Goal: Task Accomplishment & Management: Use online tool/utility

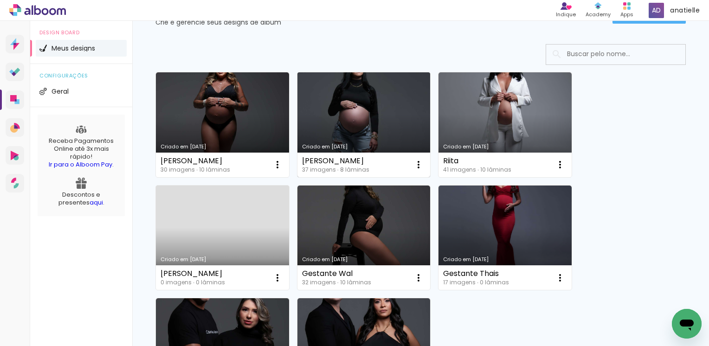
click at [357, 118] on link "Criado em [DATE]" at bounding box center [363, 124] width 133 height 105
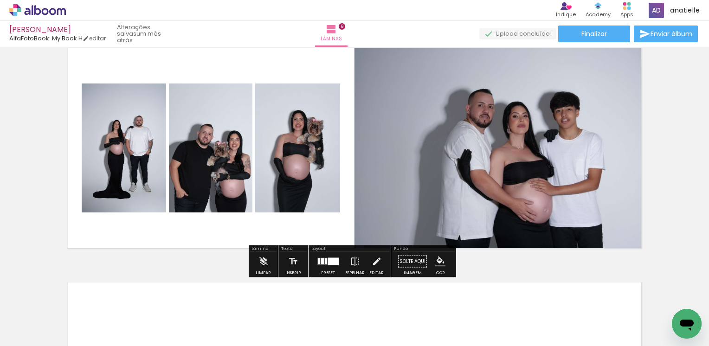
scroll to position [1718, 0]
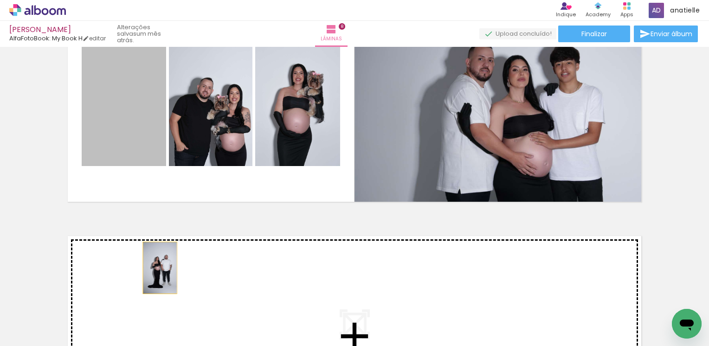
drag, startPoint x: 124, startPoint y: 132, endPoint x: 156, endPoint y: 268, distance: 139.3
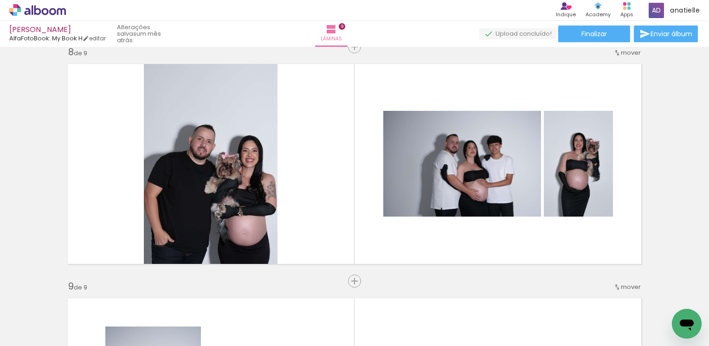
scroll to position [1655, 0]
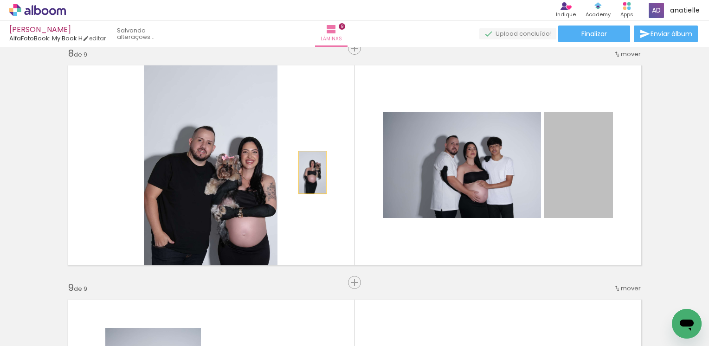
drag, startPoint x: 578, startPoint y: 162, endPoint x: 309, endPoint y: 172, distance: 269.4
click at [309, 172] on quentale-layouter at bounding box center [354, 165] width 585 height 211
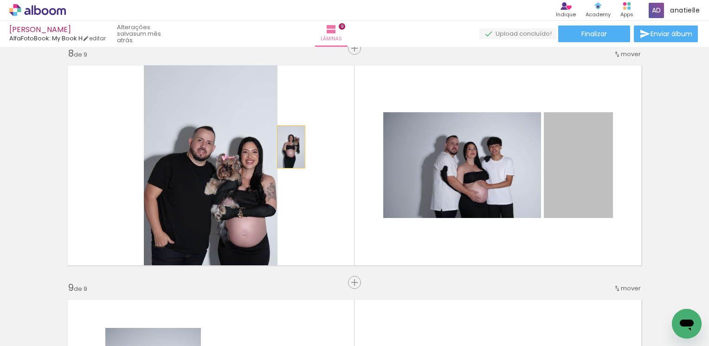
drag, startPoint x: 585, startPoint y: 177, endPoint x: 288, endPoint y: 147, distance: 298.6
click at [288, 147] on quentale-layouter at bounding box center [354, 165] width 585 height 211
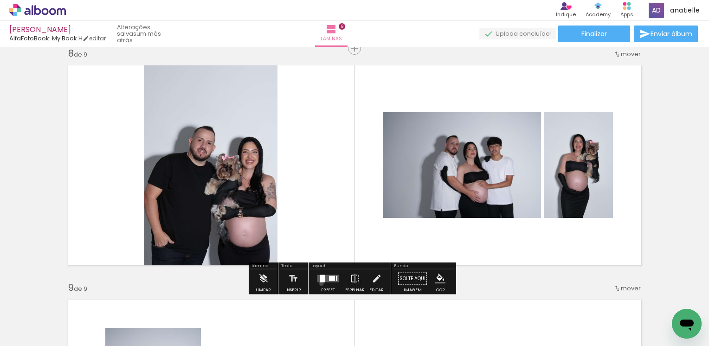
click at [319, 283] on div at bounding box center [328, 279] width 25 height 19
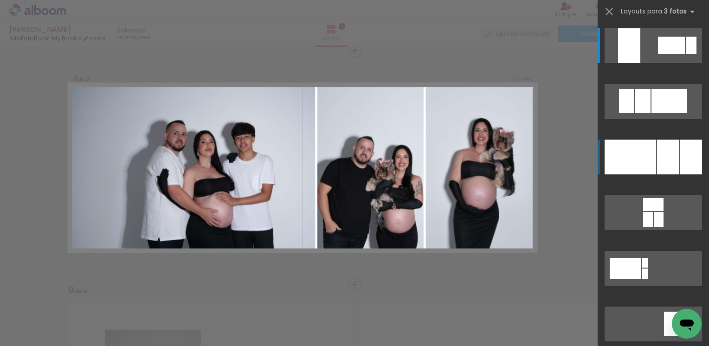
scroll to position [1652, 0]
click at [653, 151] on quentale-layouter at bounding box center [653, 157] width 97 height 35
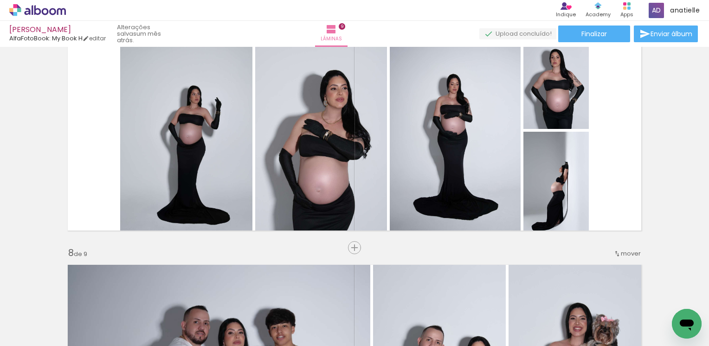
scroll to position [1422, 0]
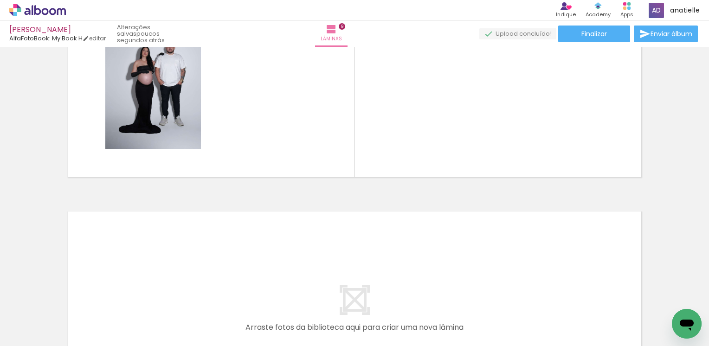
scroll to position [0, 260]
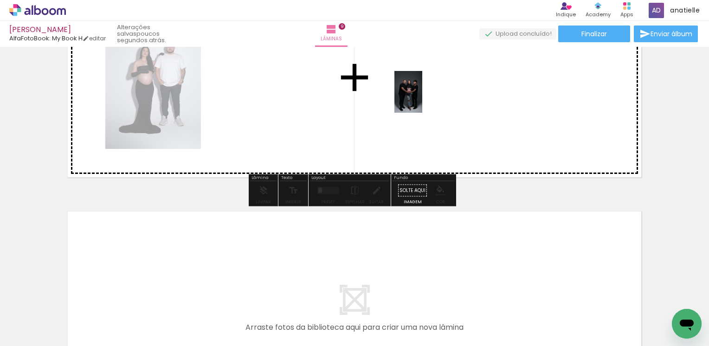
drag, startPoint x: 200, startPoint y: 323, endPoint x: 422, endPoint y: 99, distance: 315.7
click at [422, 99] on quentale-workspace at bounding box center [354, 173] width 709 height 346
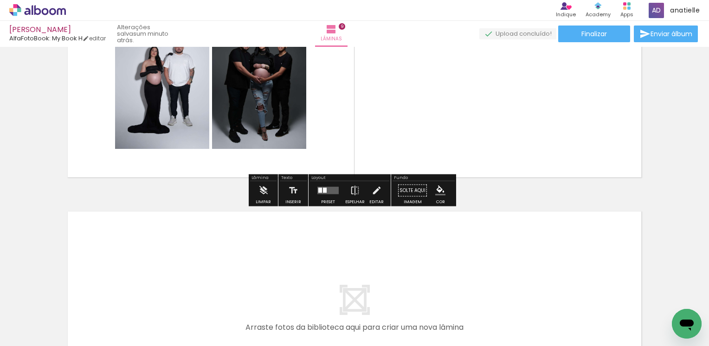
scroll to position [0, 62]
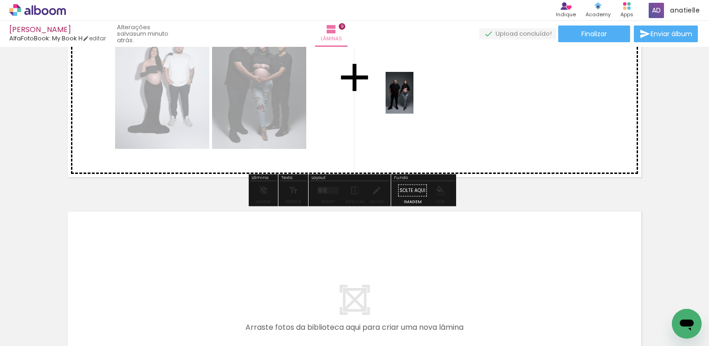
drag, startPoint x: 246, startPoint y: 320, endPoint x: 414, endPoint y: 100, distance: 276.9
click at [414, 100] on quentale-workspace at bounding box center [354, 173] width 709 height 346
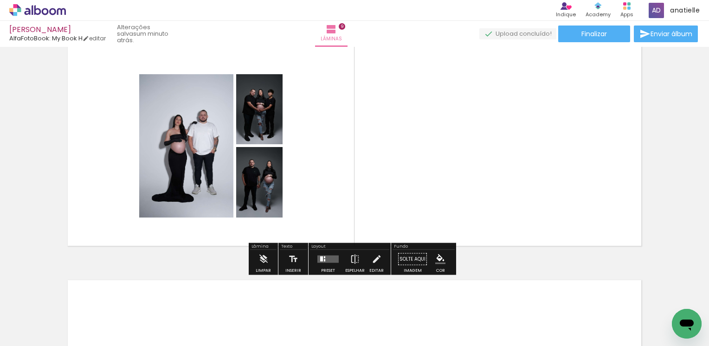
scroll to position [1931, 0]
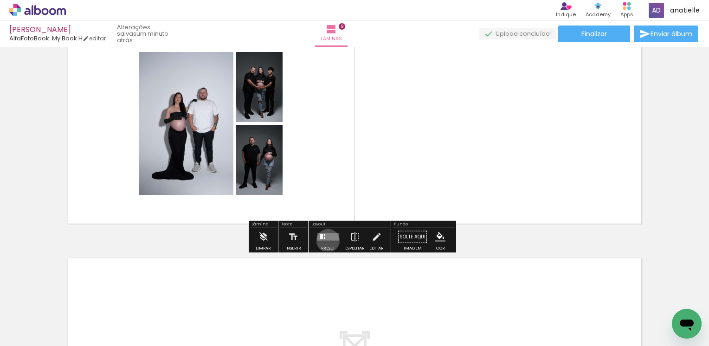
click at [326, 240] on div at bounding box center [328, 237] width 25 height 19
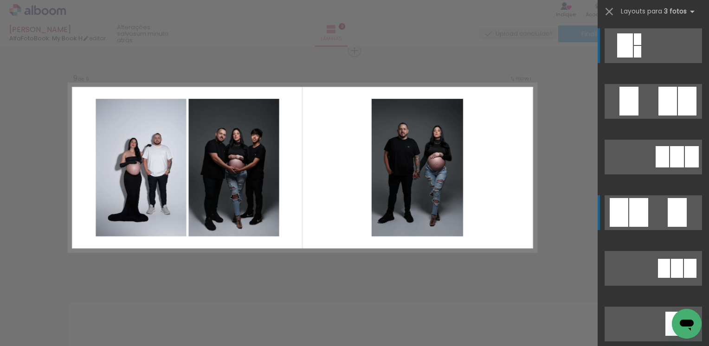
scroll to position [1887, 0]
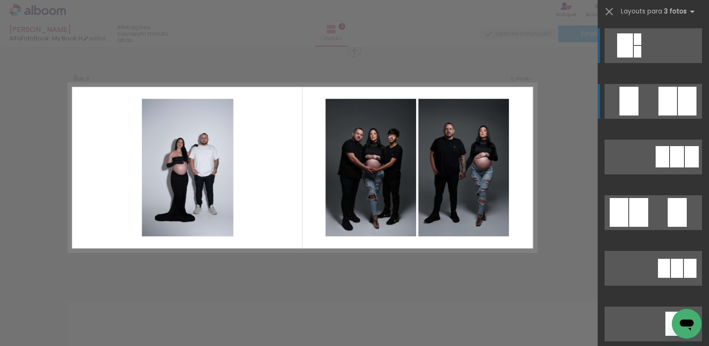
click at [671, 97] on div at bounding box center [668, 101] width 19 height 29
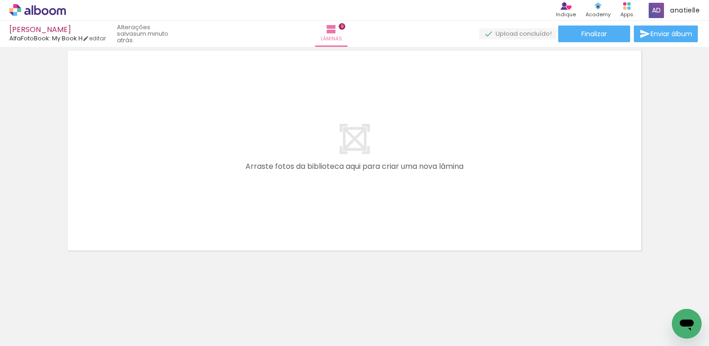
scroll to position [0, 770]
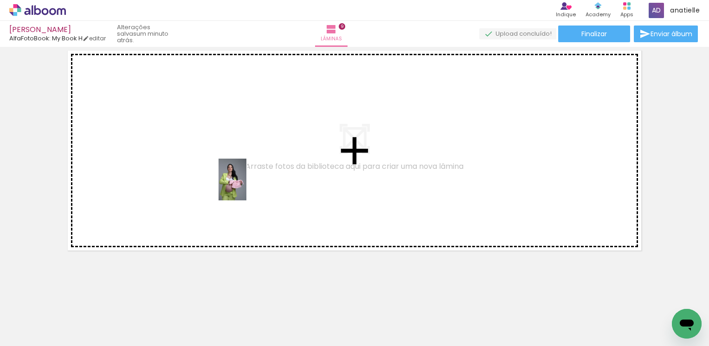
drag, startPoint x: 256, startPoint y: 323, endPoint x: 246, endPoint y: 187, distance: 136.3
click at [246, 187] on quentale-workspace at bounding box center [354, 173] width 709 height 346
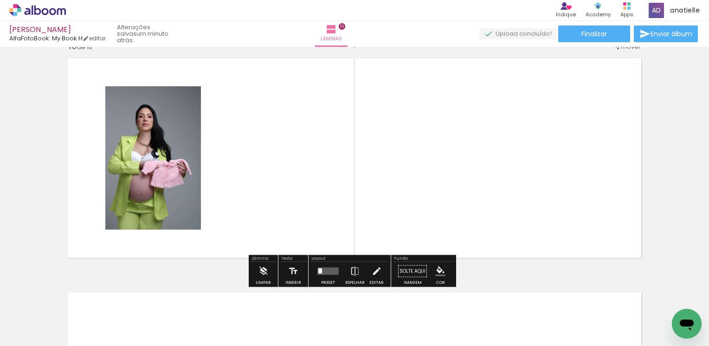
scroll to position [2121, 0]
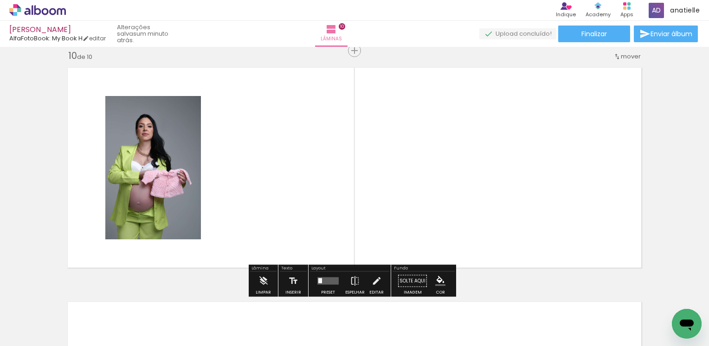
click at [0, 0] on slot "P&B" at bounding box center [0, 0] width 0 height 0
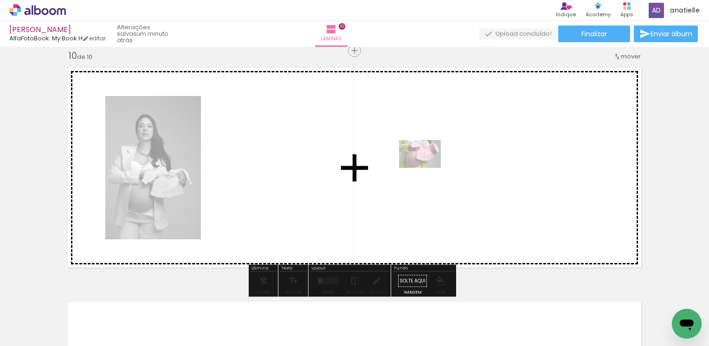
drag, startPoint x: 315, startPoint y: 318, endPoint x: 427, endPoint y: 168, distance: 187.0
click at [427, 168] on quentale-workspace at bounding box center [354, 173] width 709 height 346
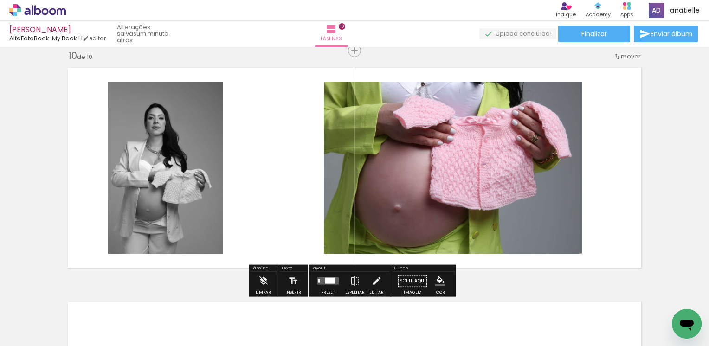
click at [0, 0] on slot "P&B" at bounding box center [0, 0] width 0 height 0
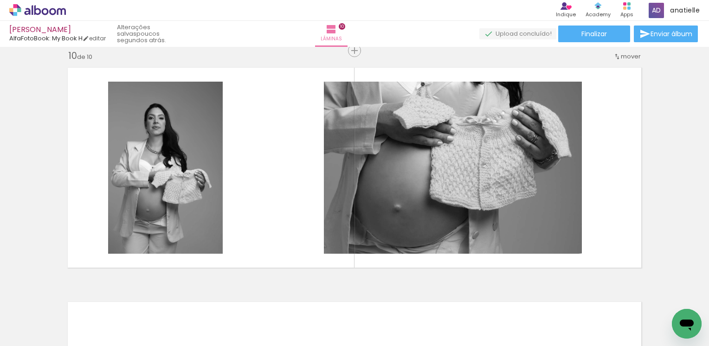
scroll to position [0, 747]
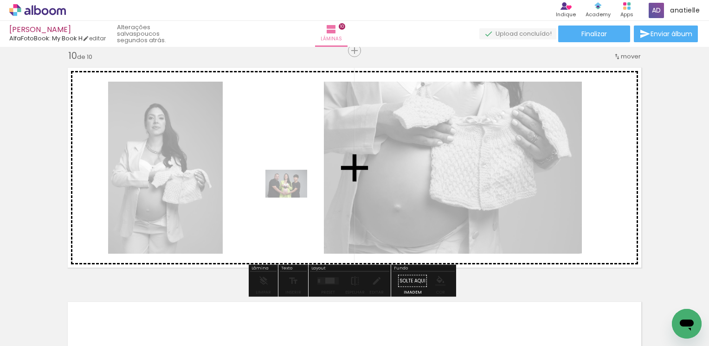
drag, startPoint x: 397, startPoint y: 320, endPoint x: 293, endPoint y: 198, distance: 160.4
click at [293, 198] on quentale-workspace at bounding box center [354, 173] width 709 height 346
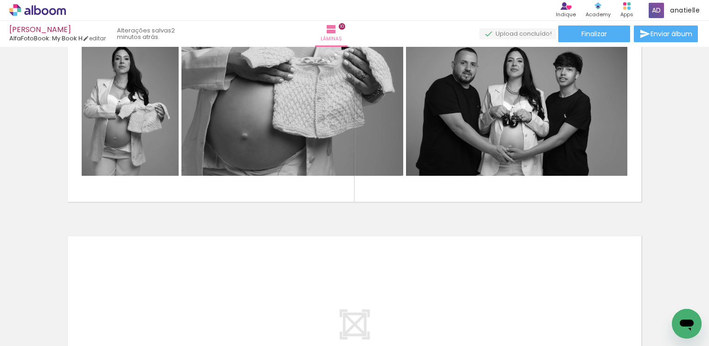
scroll to position [2048, 0]
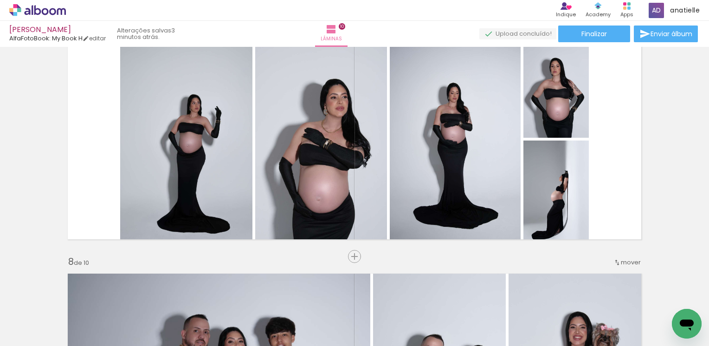
scroll to position [1439, 0]
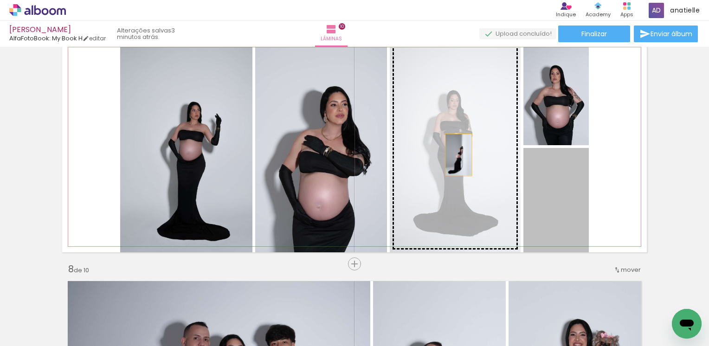
drag, startPoint x: 562, startPoint y: 209, endPoint x: 455, endPoint y: 155, distance: 119.6
click at [0, 0] on slot at bounding box center [0, 0] width 0 height 0
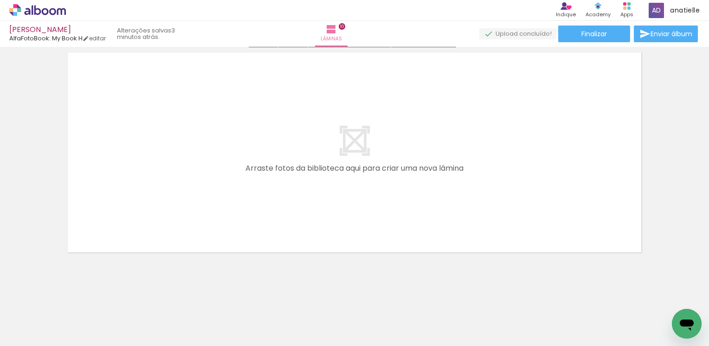
scroll to position [2373, 0]
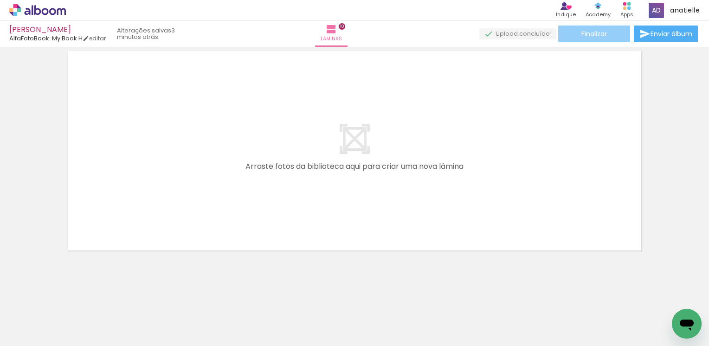
click at [612, 34] on paper-button "Finalizar" at bounding box center [594, 34] width 72 height 17
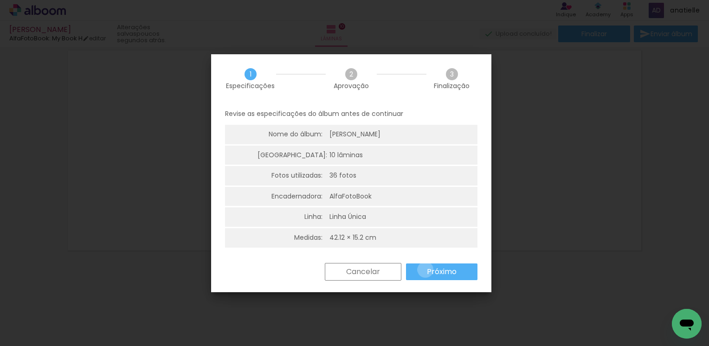
click at [425, 270] on paper-button "Próximo" at bounding box center [441, 272] width 71 height 17
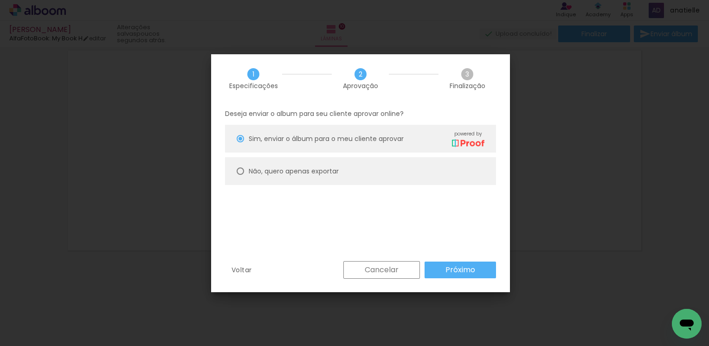
click at [0, 0] on slot "Cancelar" at bounding box center [0, 0] width 0 height 0
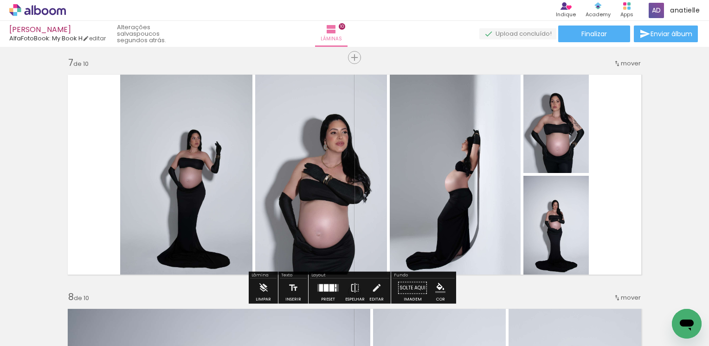
scroll to position [1398, 0]
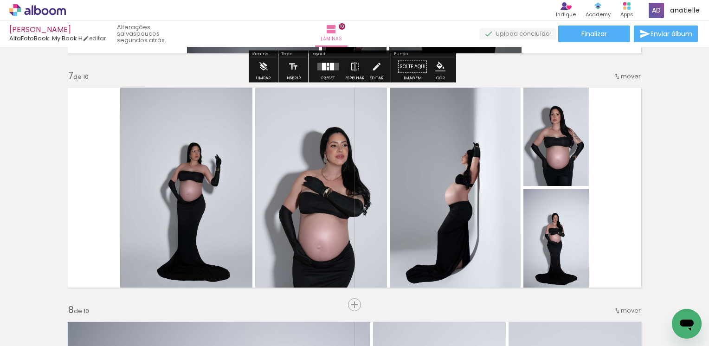
click at [38, 11] on icon at bounding box center [37, 10] width 57 height 12
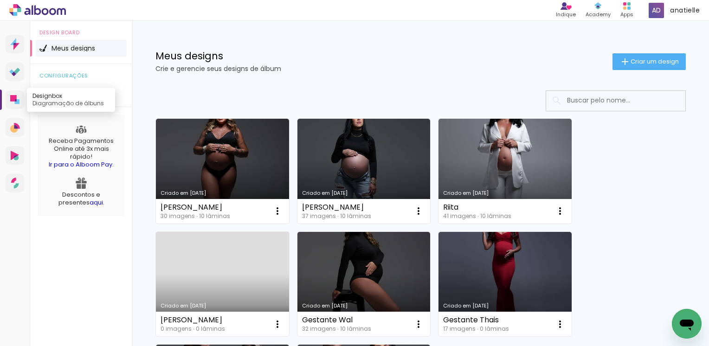
click at [13, 98] on icon at bounding box center [13, 98] width 6 height 6
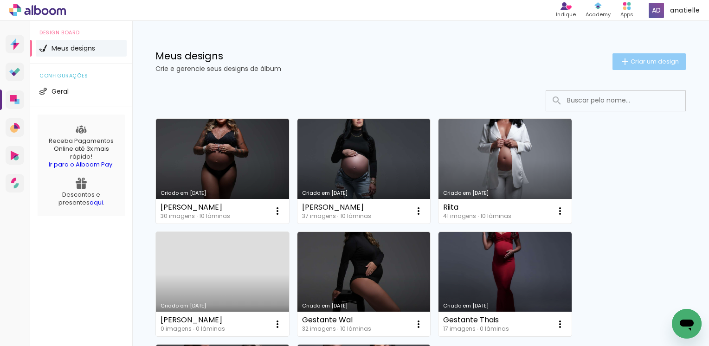
click at [625, 57] on paper-button "Criar um design" at bounding box center [649, 61] width 73 height 17
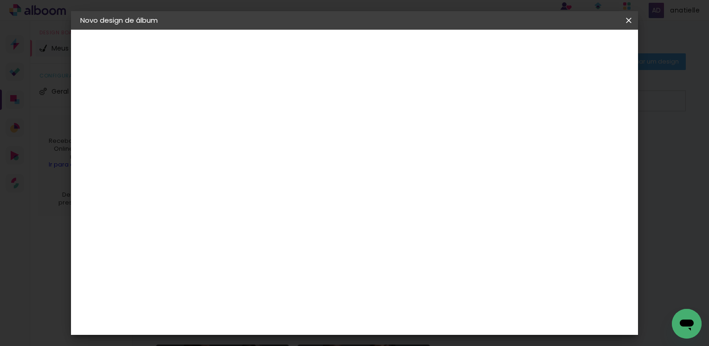
click at [235, 133] on paper-input-container "Título do álbum" at bounding box center [232, 125] width 6 height 24
click at [232, 126] on input at bounding box center [232, 124] width 0 height 14
type input "[PERSON_NAME]"
type paper-input "[PERSON_NAME]"
click at [0, 0] on slot "Avançar" at bounding box center [0, 0] width 0 height 0
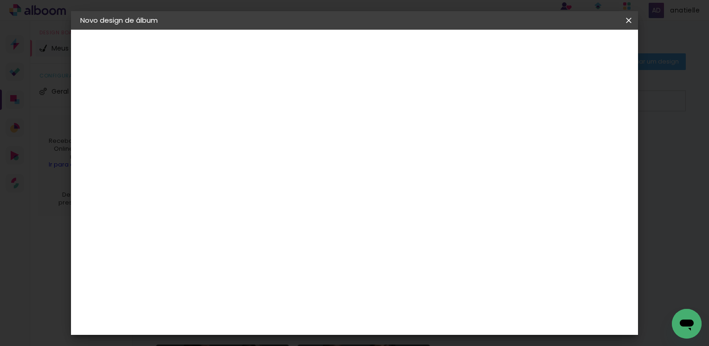
scroll to position [139, 0]
click at [273, 171] on div "AlfaFotoBook" at bounding box center [250, 171] width 49 height 7
click at [406, 54] on paper-button "Avançar" at bounding box center [382, 49] width 45 height 16
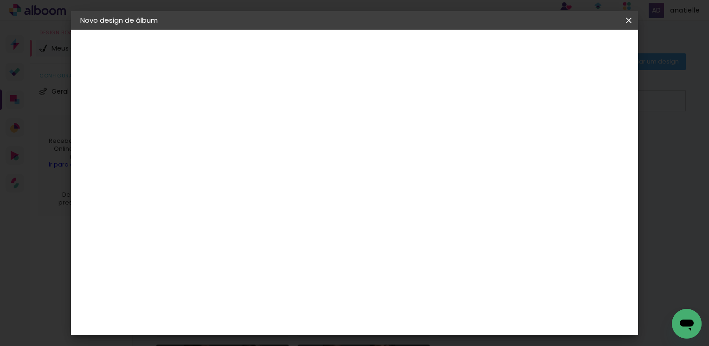
click at [0, 0] on slot "Avançar" at bounding box center [0, 0] width 0 height 0
click at [442, 46] on span "Iniciar design" at bounding box center [423, 52] width 38 height 13
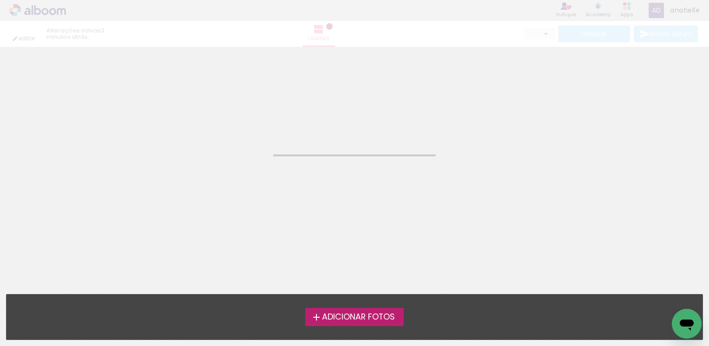
click at [355, 321] on span "Adicionar Fotos" at bounding box center [358, 317] width 73 height 8
click at [0, 0] on input "file" at bounding box center [0, 0] width 0 height 0
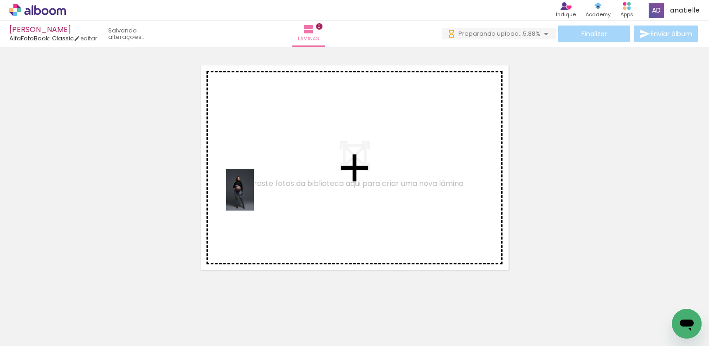
drag, startPoint x: 221, startPoint y: 220, endPoint x: 254, endPoint y: 197, distance: 40.6
click at [254, 197] on quentale-workspace at bounding box center [354, 173] width 709 height 346
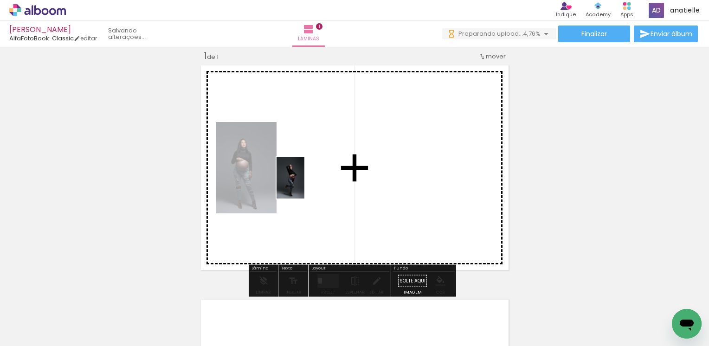
drag, startPoint x: 150, startPoint y: 316, endPoint x: 304, endPoint y: 185, distance: 202.5
click at [304, 185] on quentale-workspace at bounding box center [354, 173] width 709 height 346
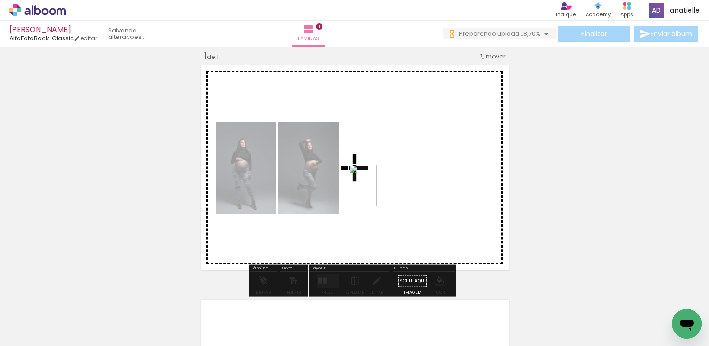
drag, startPoint x: 201, startPoint y: 325, endPoint x: 377, endPoint y: 193, distance: 220.4
click at [377, 193] on quentale-workspace at bounding box center [354, 173] width 709 height 346
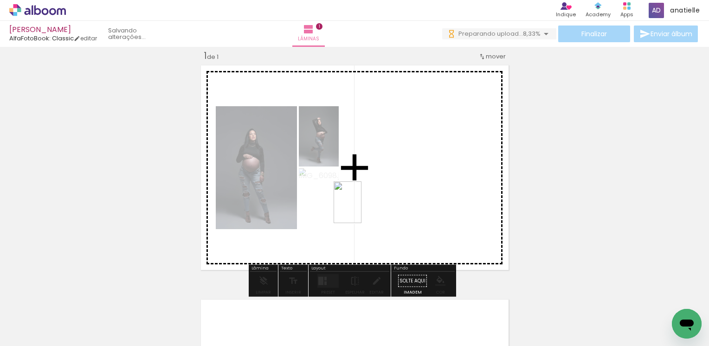
drag, startPoint x: 271, startPoint y: 302, endPoint x: 363, endPoint y: 207, distance: 132.3
click at [363, 207] on quentale-workspace at bounding box center [354, 173] width 709 height 346
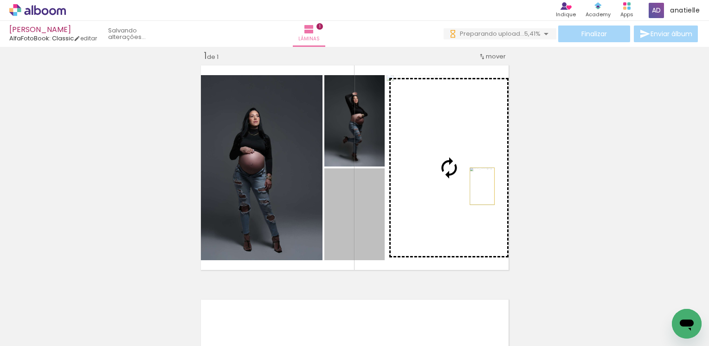
drag, startPoint x: 362, startPoint y: 208, endPoint x: 478, endPoint y: 186, distance: 118.6
click at [0, 0] on slot at bounding box center [0, 0] width 0 height 0
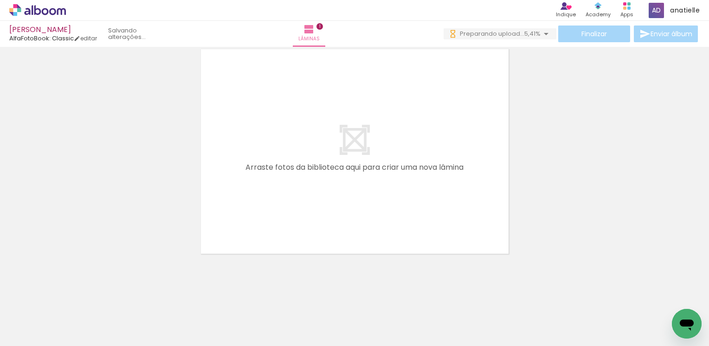
scroll to position [263, 0]
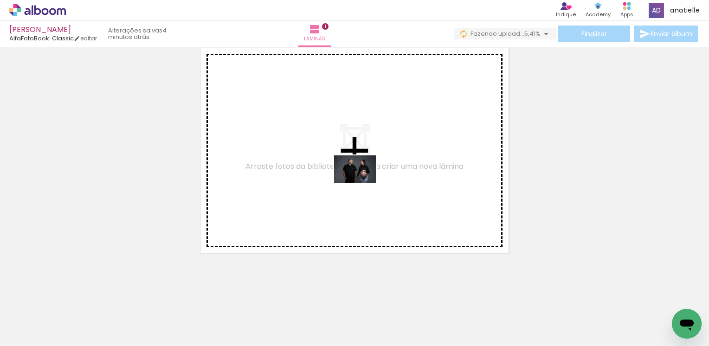
drag, startPoint x: 351, startPoint y: 322, endPoint x: 362, endPoint y: 183, distance: 139.2
click at [362, 183] on quentale-workspace at bounding box center [354, 173] width 709 height 346
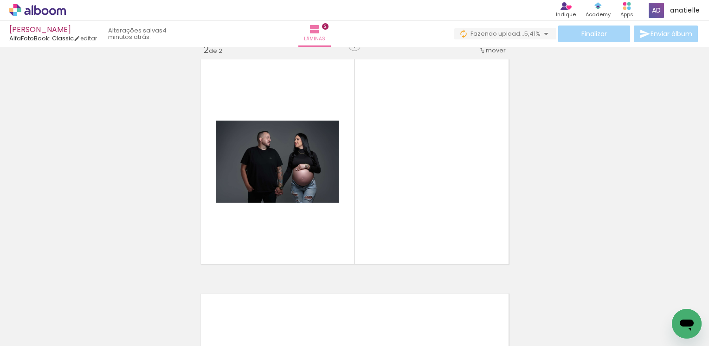
scroll to position [246, 0]
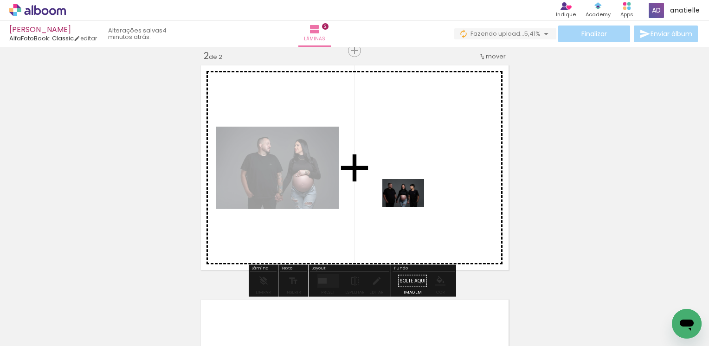
drag, startPoint x: 404, startPoint y: 317, endPoint x: 410, endPoint y: 207, distance: 110.2
click at [410, 207] on quentale-workspace at bounding box center [354, 173] width 709 height 346
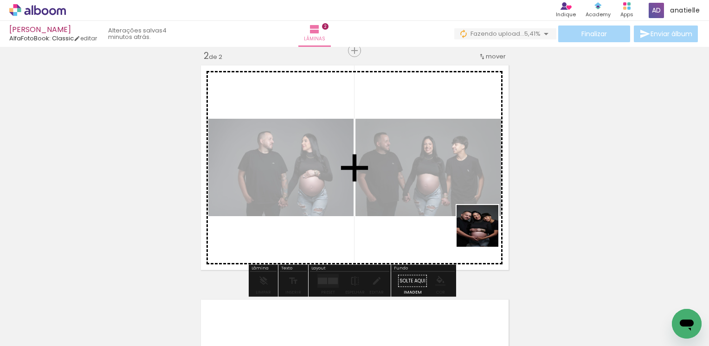
drag, startPoint x: 503, startPoint y: 330, endPoint x: 543, endPoint y: 277, distance: 66.2
click at [482, 224] on quentale-workspace at bounding box center [354, 173] width 709 height 346
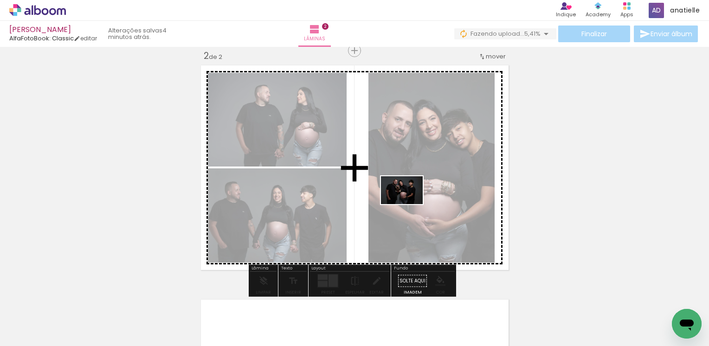
drag, startPoint x: 565, startPoint y: 317, endPoint x: 409, endPoint y: 204, distance: 192.7
click at [409, 204] on quentale-workspace at bounding box center [354, 173] width 709 height 346
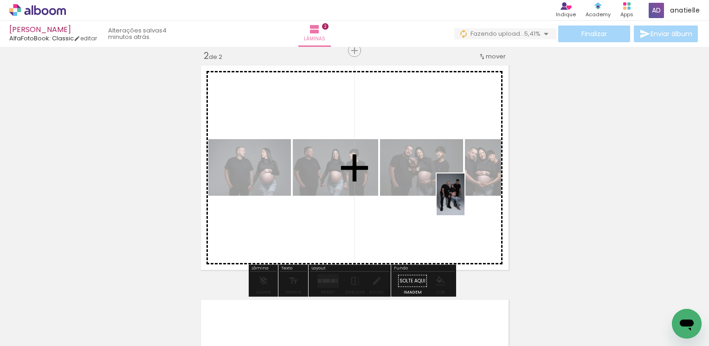
drag, startPoint x: 609, startPoint y: 316, endPoint x: 465, endPoint y: 201, distance: 184.7
click at [465, 201] on quentale-workspace at bounding box center [354, 173] width 709 height 346
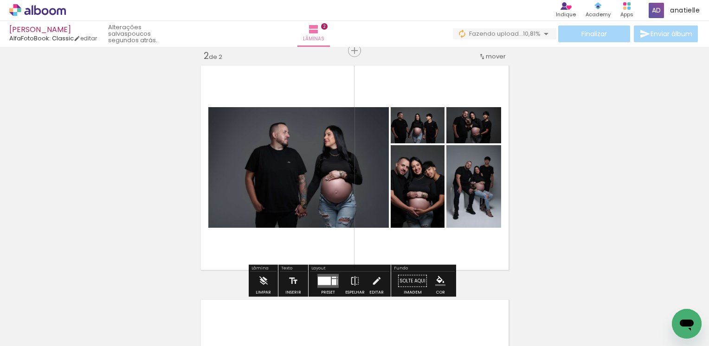
click at [327, 284] on div at bounding box center [324, 281] width 13 height 8
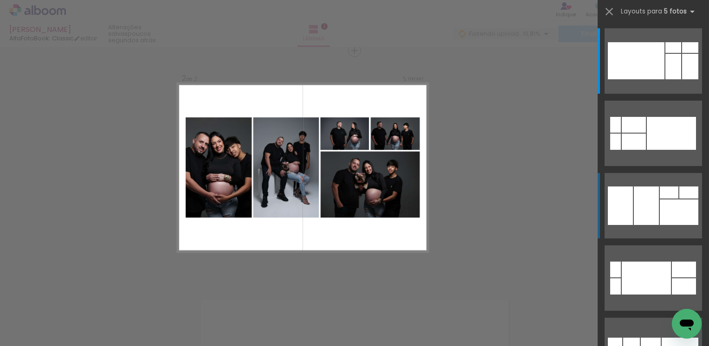
click at [675, 214] on div at bounding box center [679, 213] width 39 height 26
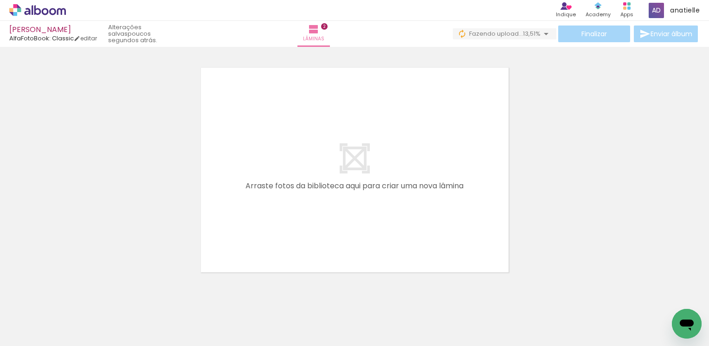
scroll to position [0, 256]
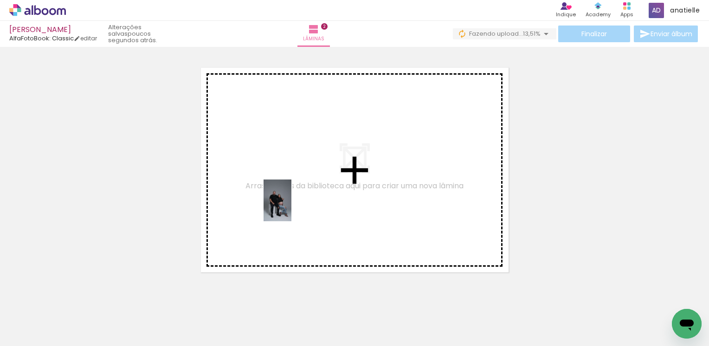
drag, startPoint x: 406, startPoint y: 320, endPoint x: 291, endPoint y: 207, distance: 160.8
click at [291, 207] on quentale-workspace at bounding box center [354, 173] width 709 height 346
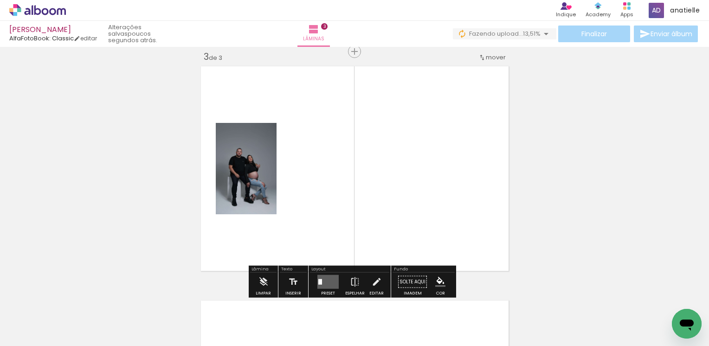
scroll to position [480, 0]
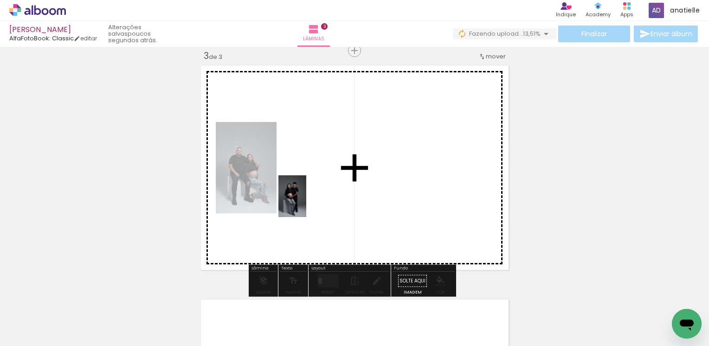
drag, startPoint x: 462, startPoint y: 319, endPoint x: 317, endPoint y: 196, distance: 190.7
click at [317, 196] on quentale-workspace at bounding box center [354, 173] width 709 height 346
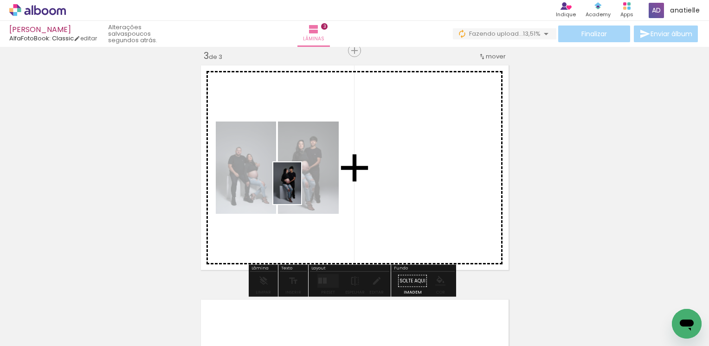
drag, startPoint x: 516, startPoint y: 326, endPoint x: 301, endPoint y: 190, distance: 254.0
click at [301, 190] on quentale-workspace at bounding box center [354, 173] width 709 height 346
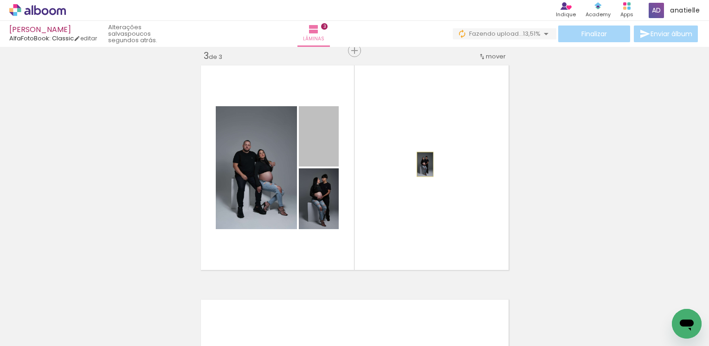
drag, startPoint x: 318, startPoint y: 153, endPoint x: 421, endPoint y: 164, distance: 103.6
click at [421, 164] on quentale-layouter at bounding box center [355, 167] width 314 height 211
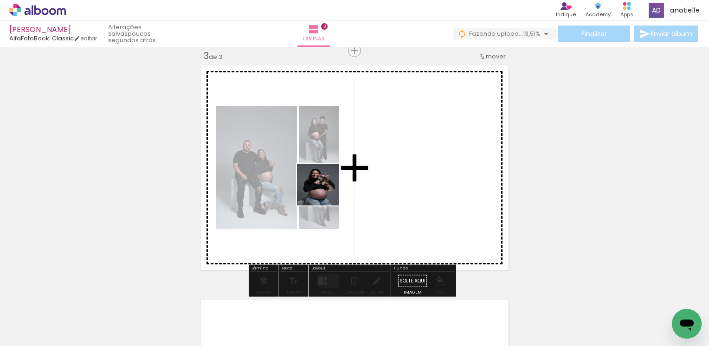
drag, startPoint x: 566, startPoint y: 331, endPoint x: 315, endPoint y: 179, distance: 293.9
click at [315, 179] on quentale-workspace at bounding box center [354, 173] width 709 height 346
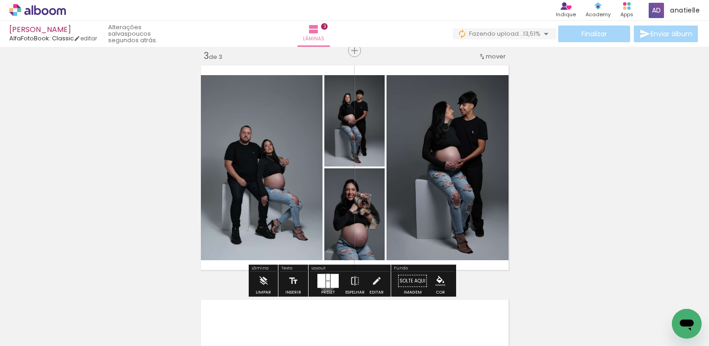
click at [326, 282] on div at bounding box center [328, 285] width 4 height 6
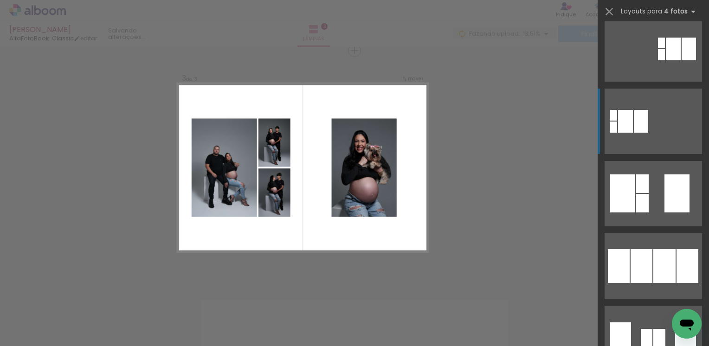
scroll to position [418, 0]
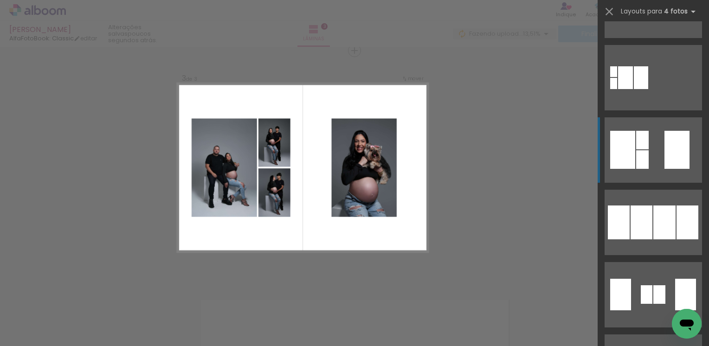
click at [648, 156] on quentale-layouter at bounding box center [653, 149] width 97 height 65
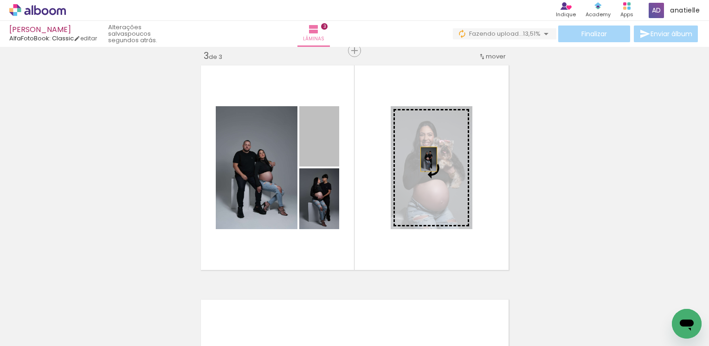
drag, startPoint x: 319, startPoint y: 147, endPoint x: 425, endPoint y: 159, distance: 106.6
click at [0, 0] on slot at bounding box center [0, 0] width 0 height 0
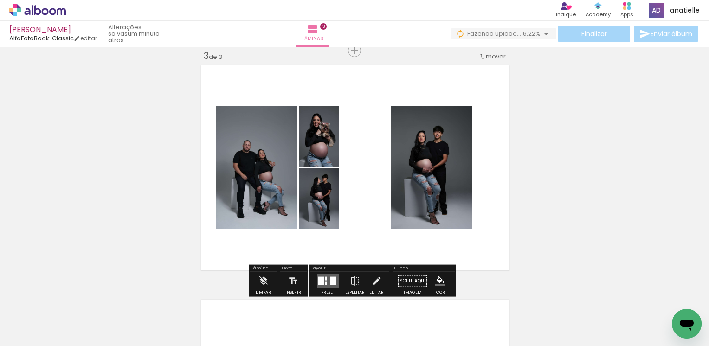
scroll to position [0, 256]
click at [328, 283] on quentale-layouter at bounding box center [327, 281] width 21 height 14
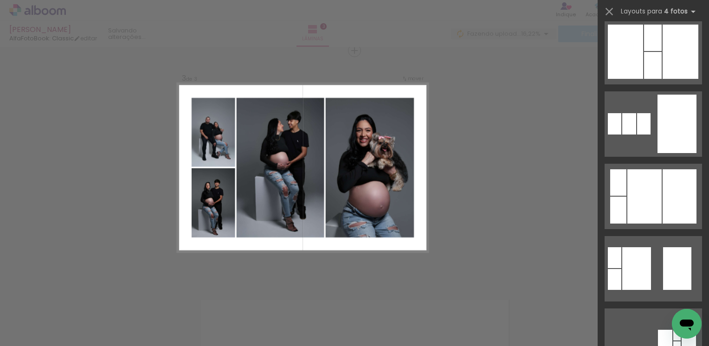
scroll to position [971, 0]
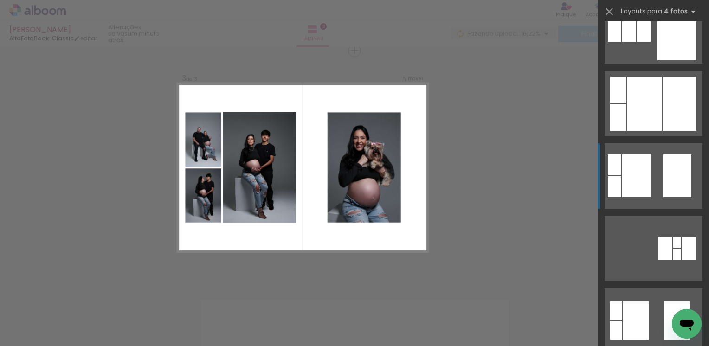
click at [652, 192] on quentale-layouter at bounding box center [653, 175] width 97 height 65
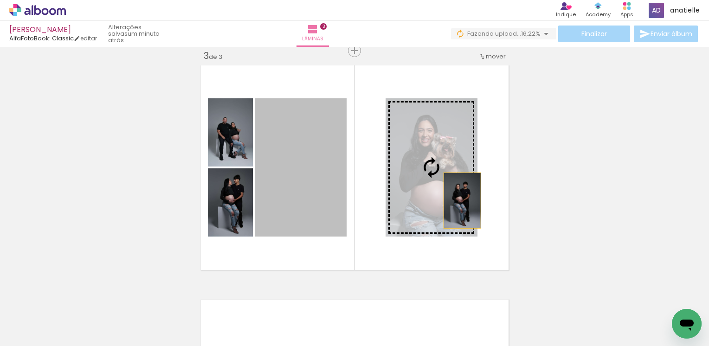
drag, startPoint x: 313, startPoint y: 201, endPoint x: 459, endPoint y: 200, distance: 145.7
click at [0, 0] on slot at bounding box center [0, 0] width 0 height 0
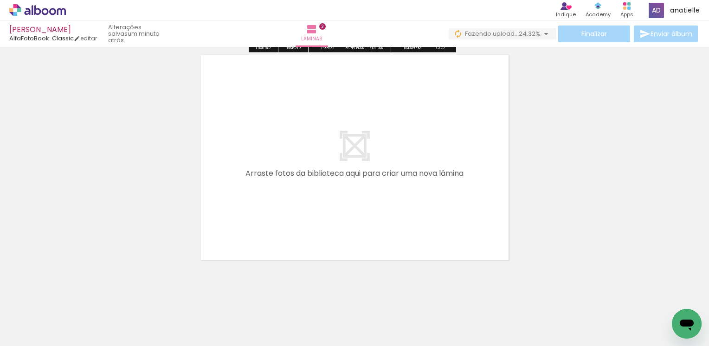
scroll to position [732, 0]
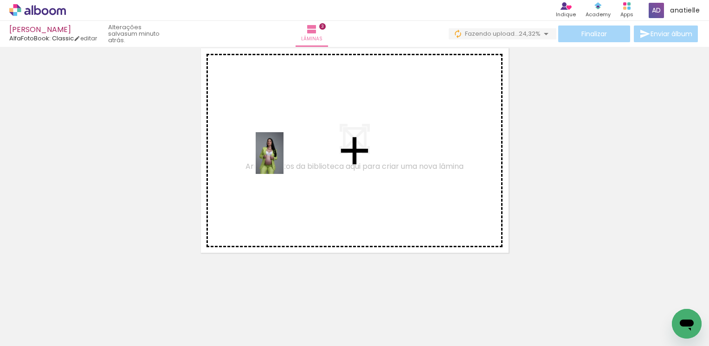
drag, startPoint x: 625, startPoint y: 321, endPoint x: 283, endPoint y: 160, distance: 377.8
click at [283, 160] on quentale-workspace at bounding box center [354, 173] width 709 height 346
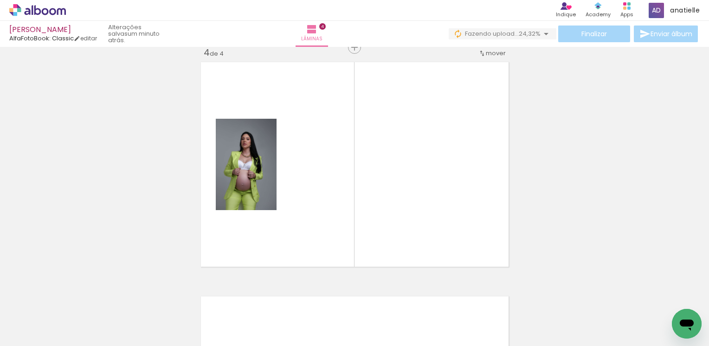
scroll to position [715, 0]
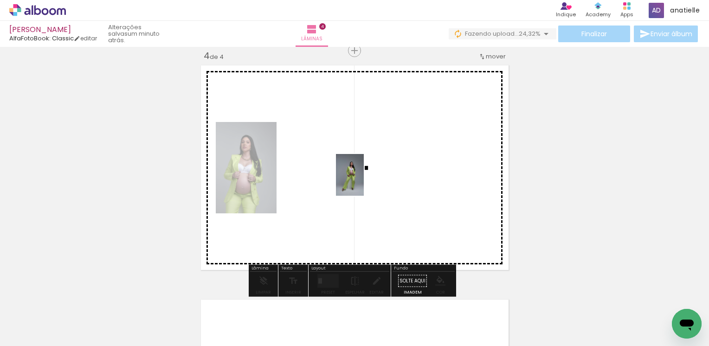
drag, startPoint x: 665, startPoint y: 317, endPoint x: 328, endPoint y: 174, distance: 366.4
click at [328, 174] on quentale-workspace at bounding box center [354, 173] width 709 height 346
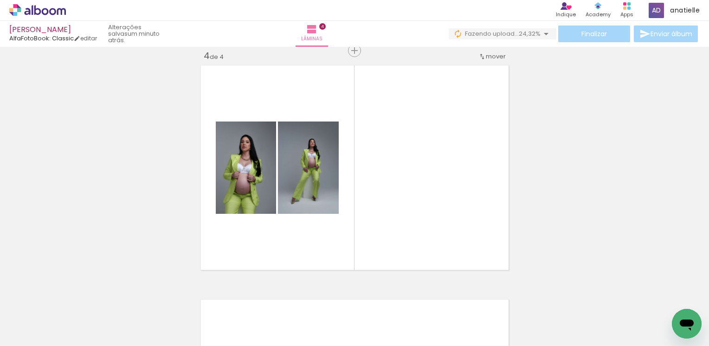
scroll to position [0, 520]
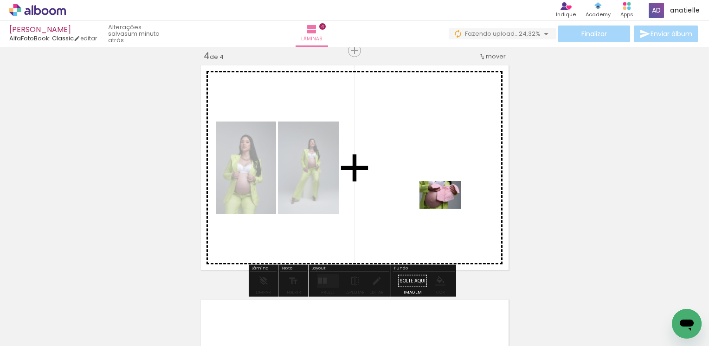
drag, startPoint x: 557, startPoint y: 320, endPoint x: 444, endPoint y: 196, distance: 167.9
click at [444, 196] on quentale-workspace at bounding box center [354, 173] width 709 height 346
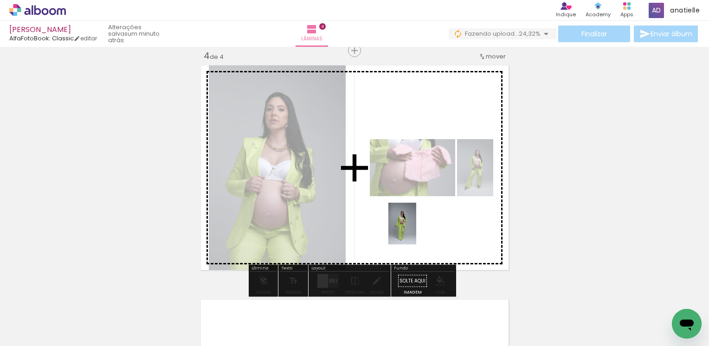
drag, startPoint x: 460, startPoint y: 324, endPoint x: 416, endPoint y: 230, distance: 103.6
click at [416, 230] on quentale-workspace at bounding box center [354, 173] width 709 height 346
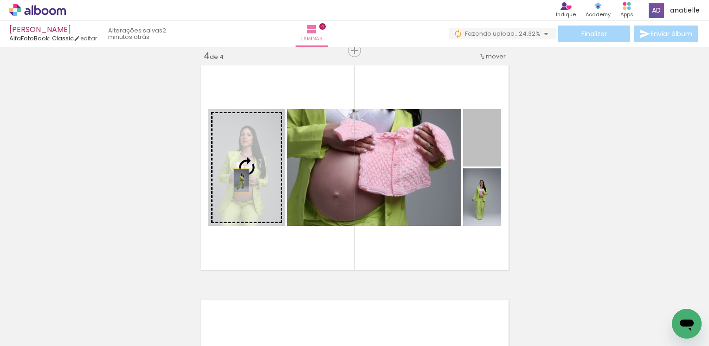
drag, startPoint x: 483, startPoint y: 148, endPoint x: 238, endPoint y: 181, distance: 247.3
click at [0, 0] on slot at bounding box center [0, 0] width 0 height 0
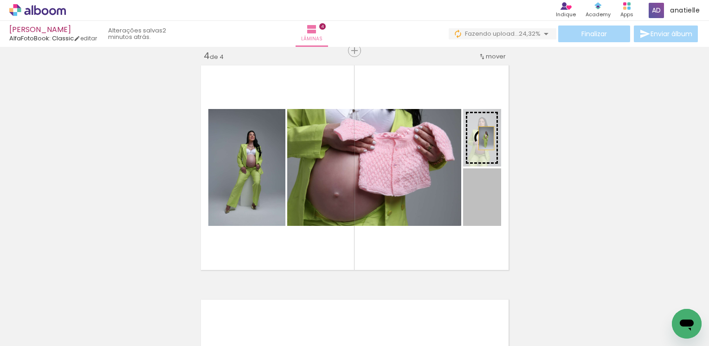
drag, startPoint x: 485, startPoint y: 201, endPoint x: 483, endPoint y: 138, distance: 63.2
click at [0, 0] on slot at bounding box center [0, 0] width 0 height 0
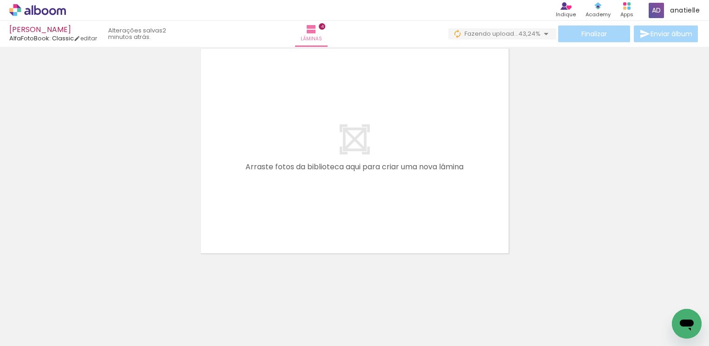
scroll to position [966, 0]
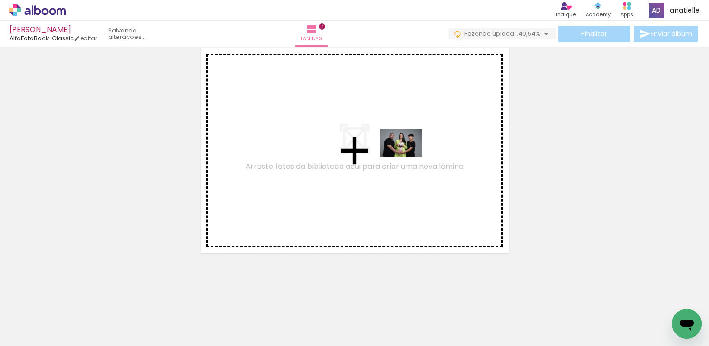
drag, startPoint x: 611, startPoint y: 324, endPoint x: 408, endPoint y: 157, distance: 262.4
click at [408, 157] on quentale-workspace at bounding box center [354, 173] width 709 height 346
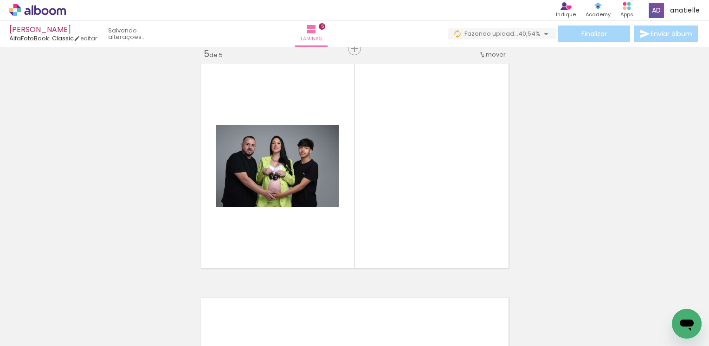
scroll to position [949, 0]
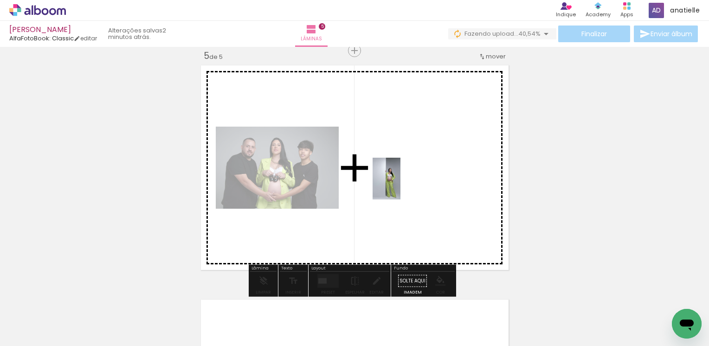
drag, startPoint x: 657, startPoint y: 312, endPoint x: 392, endPoint y: 183, distance: 295.2
click at [392, 183] on quentale-workspace at bounding box center [354, 173] width 709 height 346
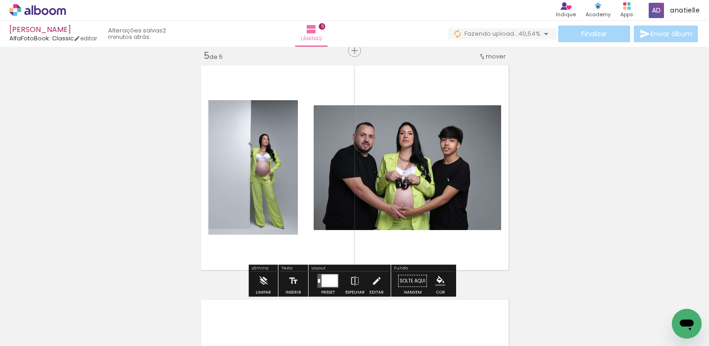
scroll to position [0, 596]
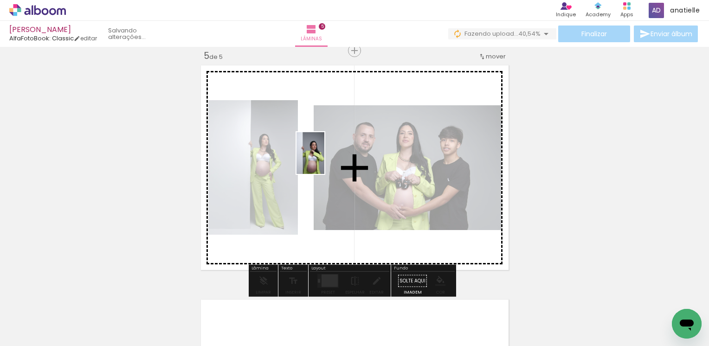
drag, startPoint x: 648, startPoint y: 318, endPoint x: 324, endPoint y: 160, distance: 359.9
click at [324, 160] on quentale-workspace at bounding box center [354, 173] width 709 height 346
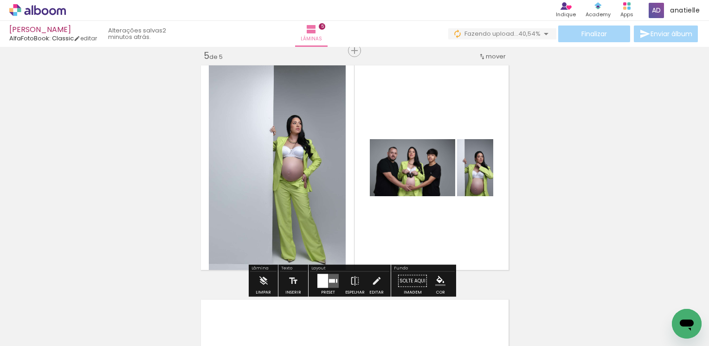
click at [328, 275] on quentale-layouter at bounding box center [327, 281] width 21 height 14
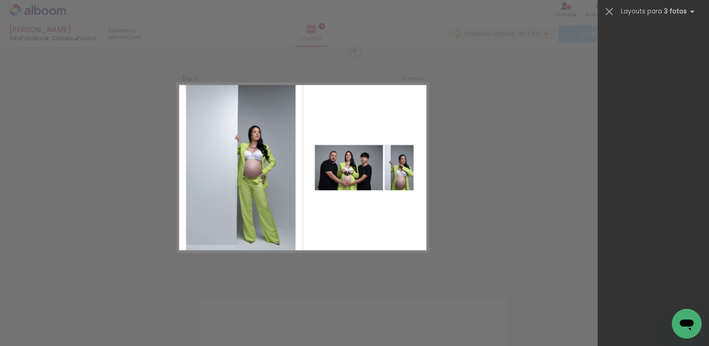
scroll to position [0, 0]
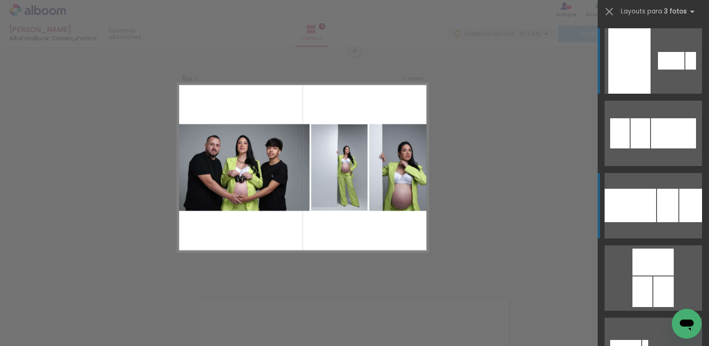
click at [652, 199] on div at bounding box center [631, 205] width 52 height 33
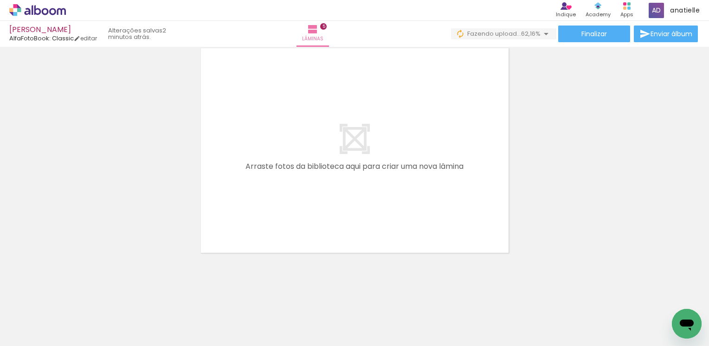
scroll to position [0, 876]
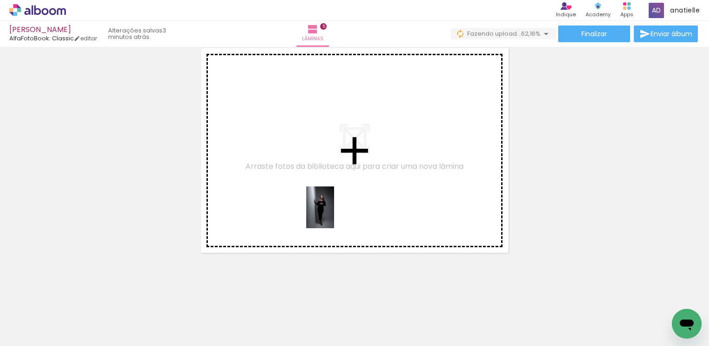
drag, startPoint x: 418, startPoint y: 326, endPoint x: 439, endPoint y: 291, distance: 40.2
click at [330, 213] on quentale-workspace at bounding box center [354, 173] width 709 height 346
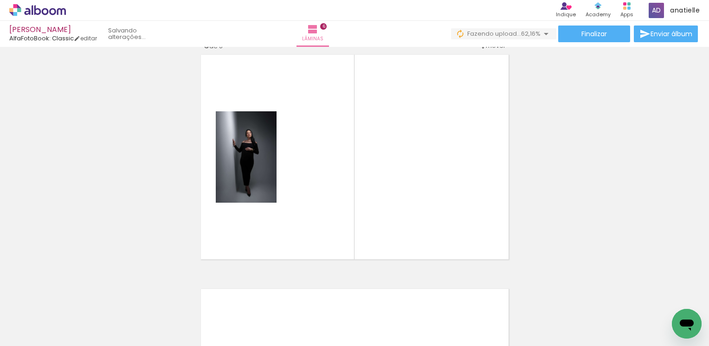
scroll to position [1183, 0]
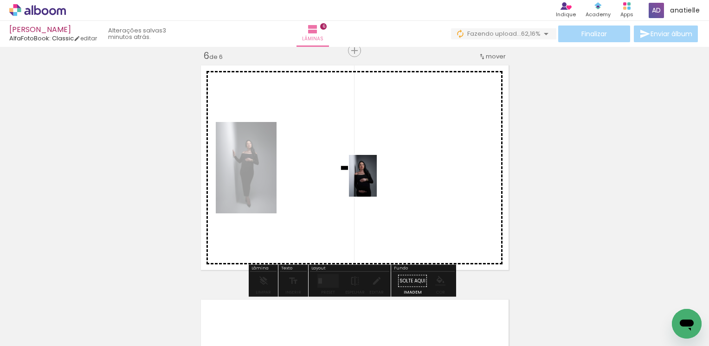
drag, startPoint x: 470, startPoint y: 321, endPoint x: 377, endPoint y: 183, distance: 166.8
click at [377, 183] on quentale-workspace at bounding box center [354, 173] width 709 height 346
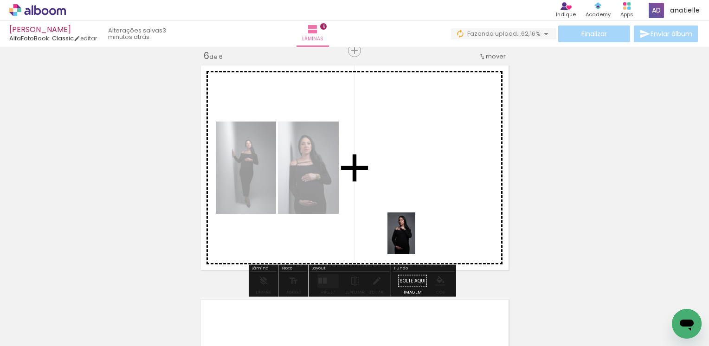
drag, startPoint x: 512, startPoint y: 313, endPoint x: 415, endPoint y: 240, distance: 120.7
click at [415, 240] on quentale-workspace at bounding box center [354, 173] width 709 height 346
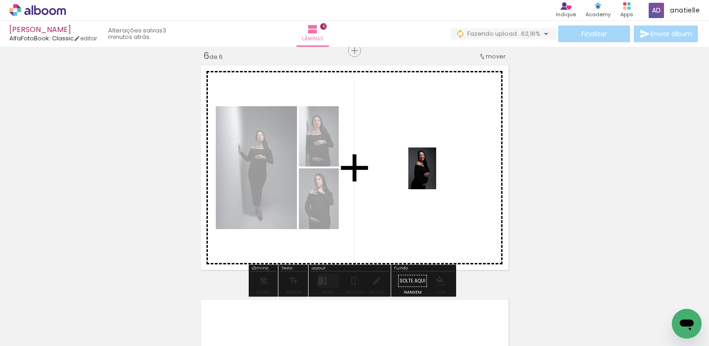
drag, startPoint x: 565, startPoint y: 313, endPoint x: 436, endPoint y: 175, distance: 188.5
click at [436, 175] on quentale-workspace at bounding box center [354, 173] width 709 height 346
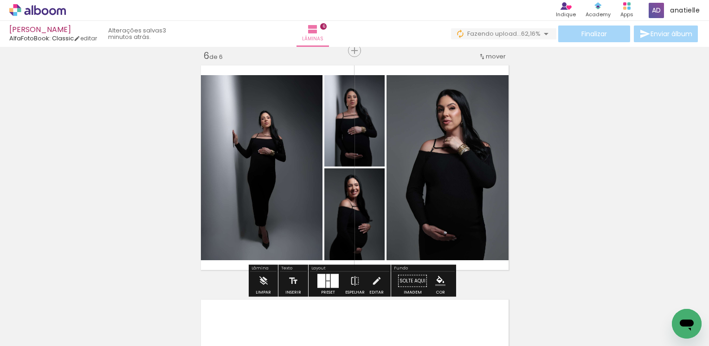
scroll to position [0, 966]
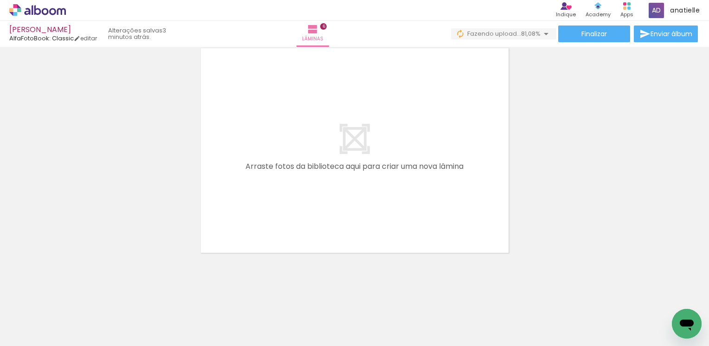
scroll to position [0, 1108]
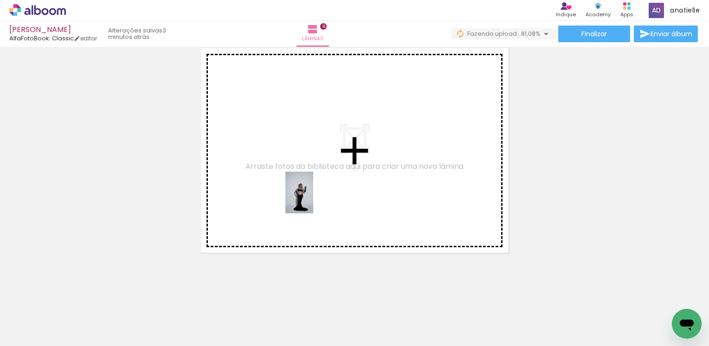
drag, startPoint x: 394, startPoint y: 323, endPoint x: 313, endPoint y: 200, distance: 146.9
click at [313, 200] on quentale-workspace at bounding box center [354, 173] width 709 height 346
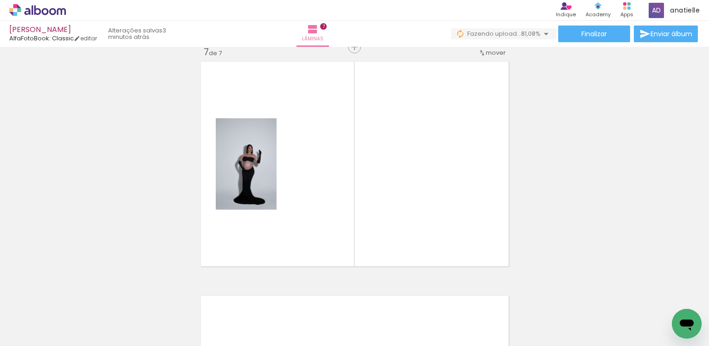
scroll to position [1418, 0]
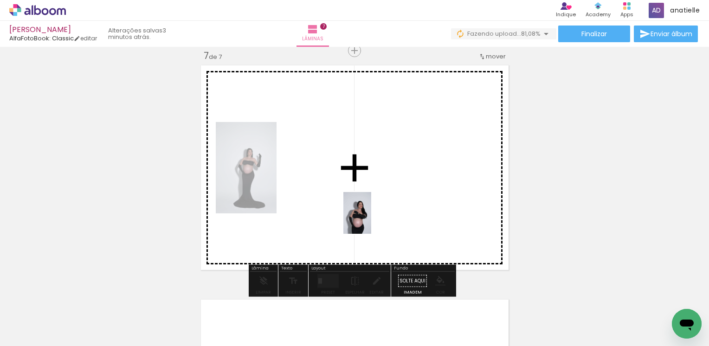
drag, startPoint x: 452, startPoint y: 324, endPoint x: 371, endPoint y: 220, distance: 131.7
click at [371, 220] on quentale-workspace at bounding box center [354, 173] width 709 height 346
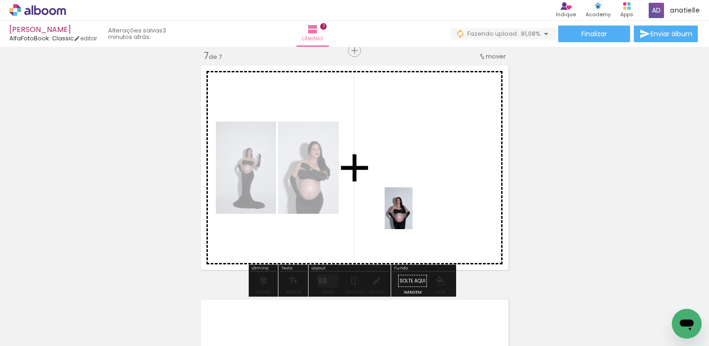
drag, startPoint x: 500, startPoint y: 326, endPoint x: 413, endPoint y: 214, distance: 141.5
click at [413, 214] on quentale-workspace at bounding box center [354, 173] width 709 height 346
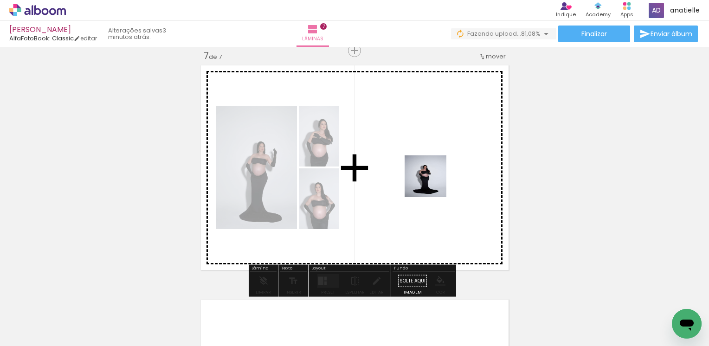
drag, startPoint x: 551, startPoint y: 326, endPoint x: 418, endPoint y: 162, distance: 211.8
click at [418, 162] on quentale-workspace at bounding box center [354, 173] width 709 height 346
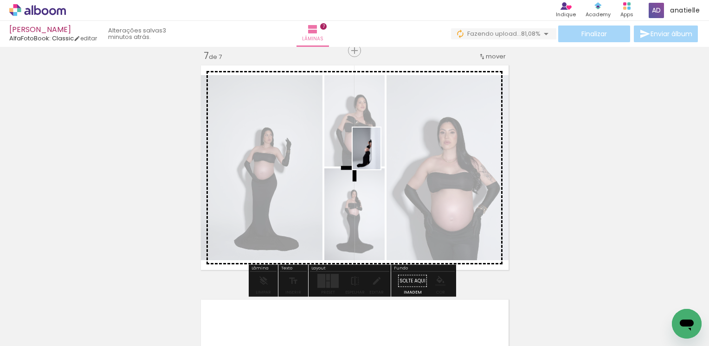
drag, startPoint x: 705, startPoint y: 304, endPoint x: 381, endPoint y: 155, distance: 357.2
click at [381, 155] on quentale-workspace at bounding box center [354, 173] width 709 height 346
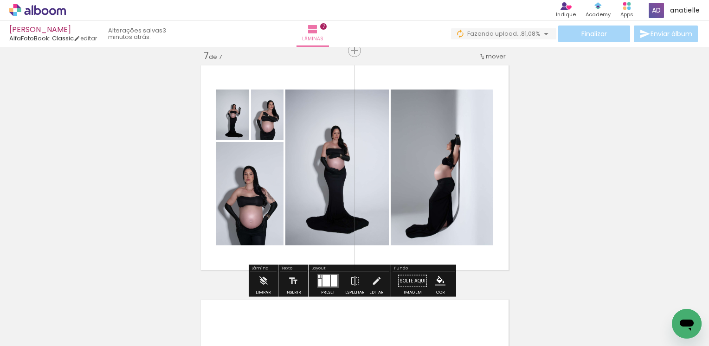
click at [331, 278] on div at bounding box center [334, 281] width 6 height 12
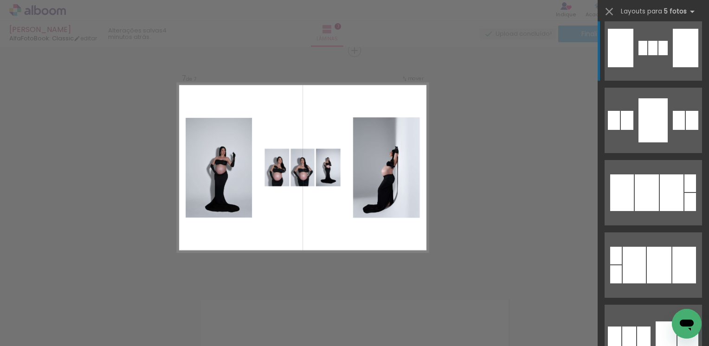
scroll to position [1392, 0]
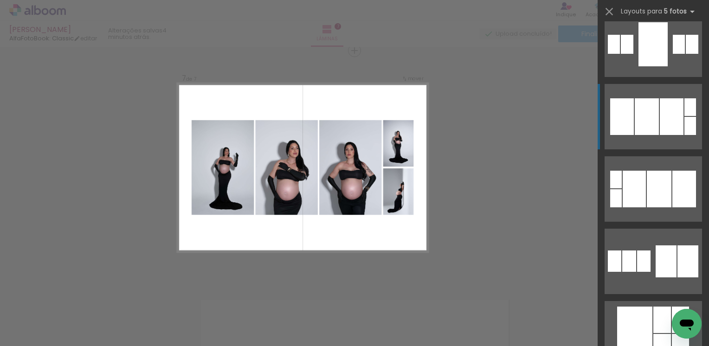
click at [656, 130] on quentale-layouter at bounding box center [653, 116] width 97 height 65
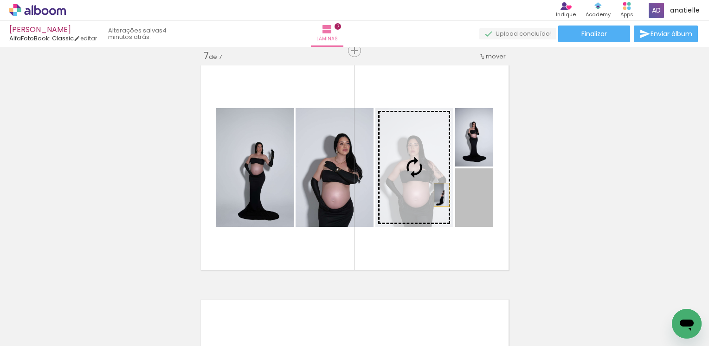
scroll to position [0, 1108]
drag, startPoint x: 472, startPoint y: 201, endPoint x: 415, endPoint y: 186, distance: 59.1
click at [0, 0] on slot at bounding box center [0, 0] width 0 height 0
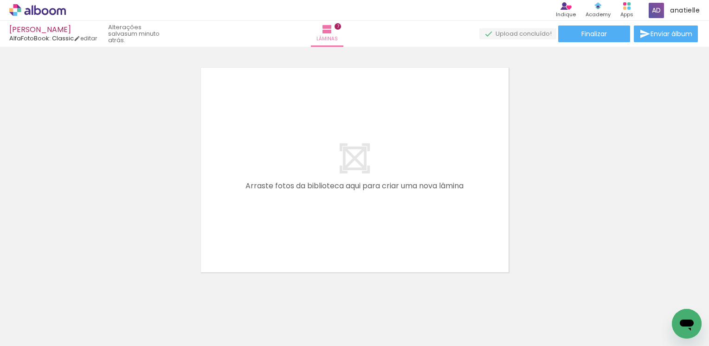
scroll to position [0, 1293]
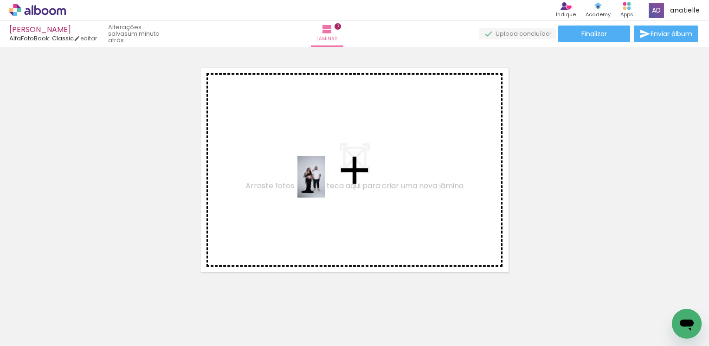
drag, startPoint x: 420, startPoint y: 321, endPoint x: 325, endPoint y: 184, distance: 166.7
click at [325, 184] on quentale-workspace at bounding box center [354, 173] width 709 height 346
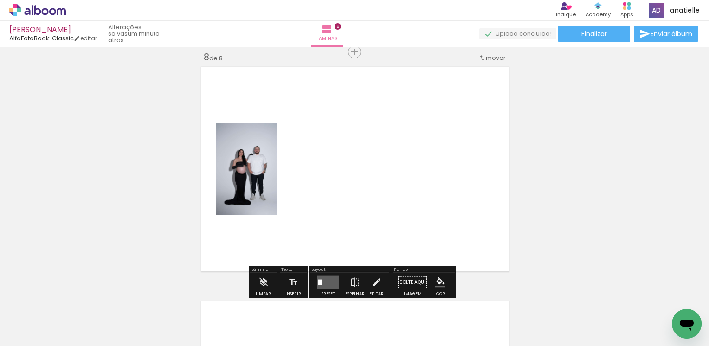
scroll to position [1652, 0]
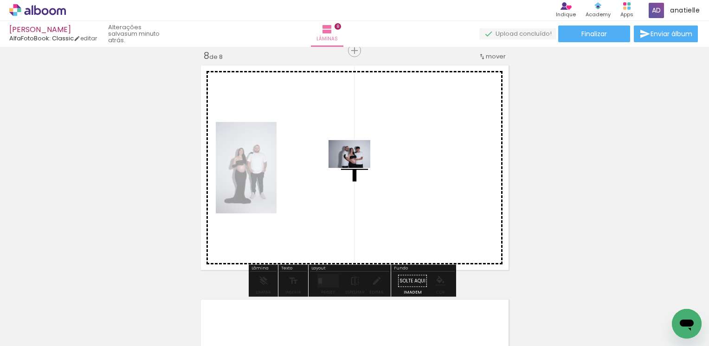
drag, startPoint x: 467, startPoint y: 324, endPoint x: 332, endPoint y: 153, distance: 218.0
click at [332, 153] on quentale-workspace at bounding box center [354, 173] width 709 height 346
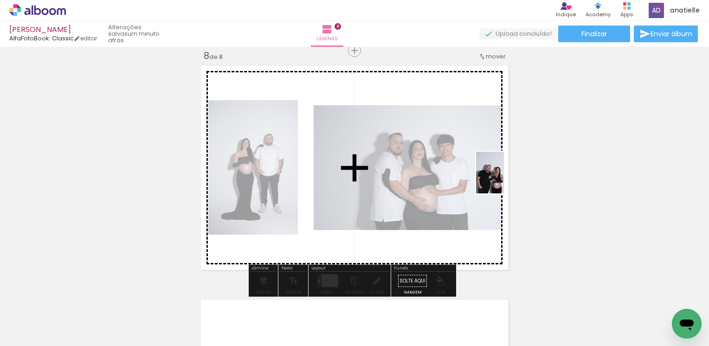
drag, startPoint x: 622, startPoint y: 314, endPoint x: 503, endPoint y: 179, distance: 180.2
click at [503, 179] on quentale-workspace at bounding box center [354, 173] width 709 height 346
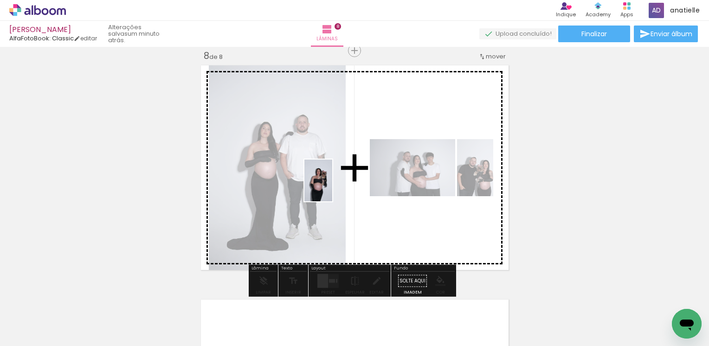
drag, startPoint x: 676, startPoint y: 308, endPoint x: 332, endPoint y: 187, distance: 364.0
click at [332, 187] on quentale-workspace at bounding box center [354, 173] width 709 height 346
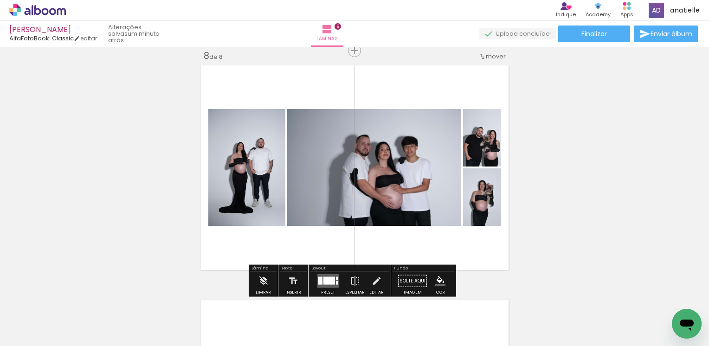
click at [329, 280] on div at bounding box center [329, 281] width 12 height 8
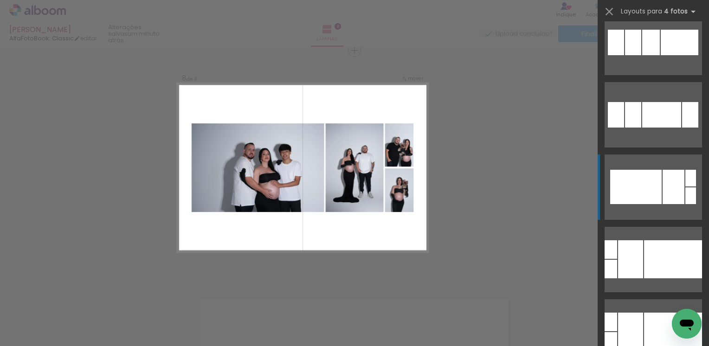
scroll to position [835, 0]
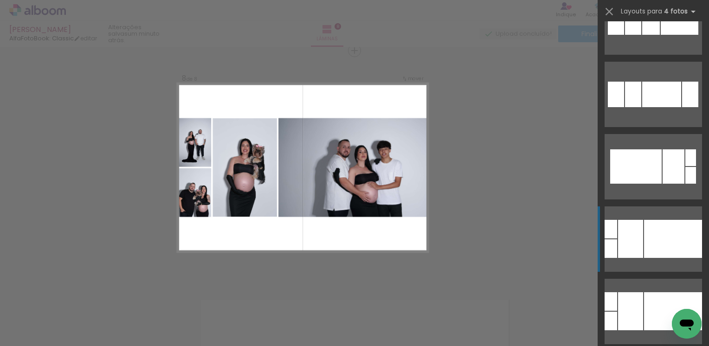
click at [655, 235] on div at bounding box center [673, 239] width 58 height 38
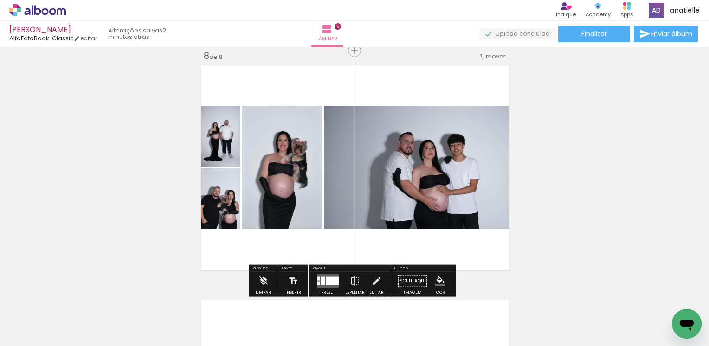
scroll to position [0, 1293]
click at [326, 282] on div at bounding box center [332, 281] width 13 height 8
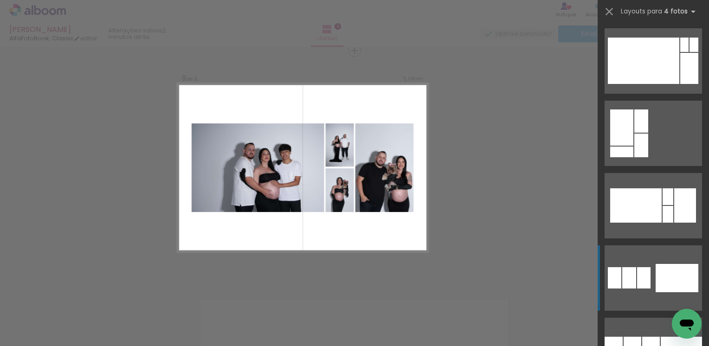
scroll to position [2963, 0]
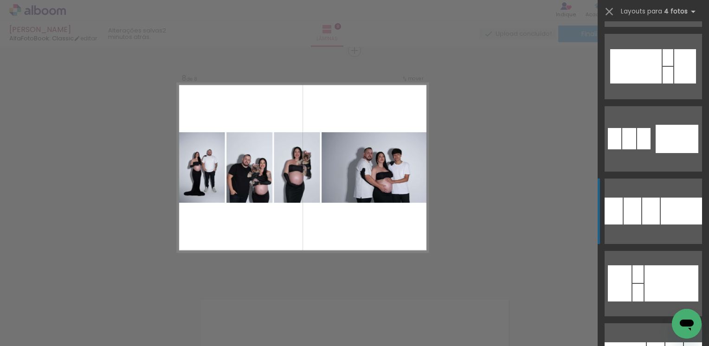
click at [642, 203] on div at bounding box center [651, 211] width 18 height 27
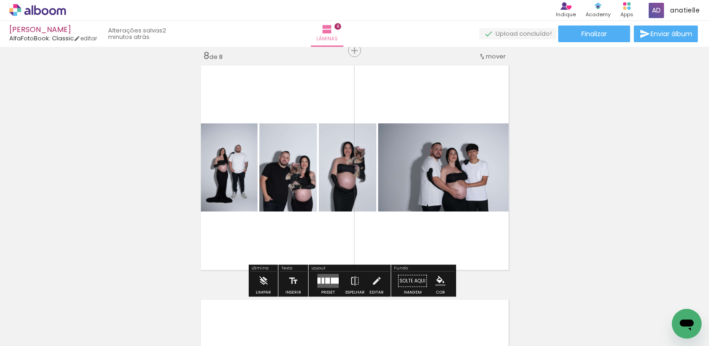
click at [320, 285] on quentale-layouter at bounding box center [327, 281] width 21 height 14
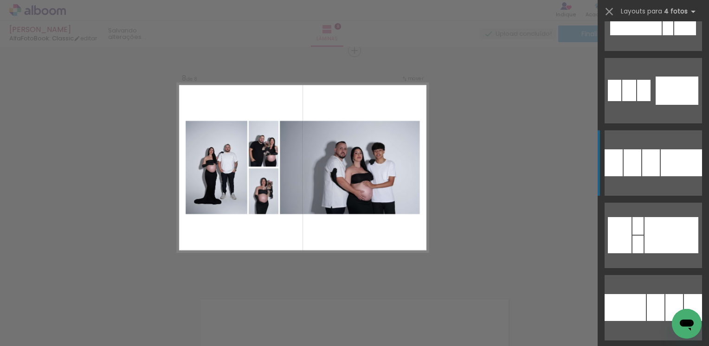
scroll to position [2974, 0]
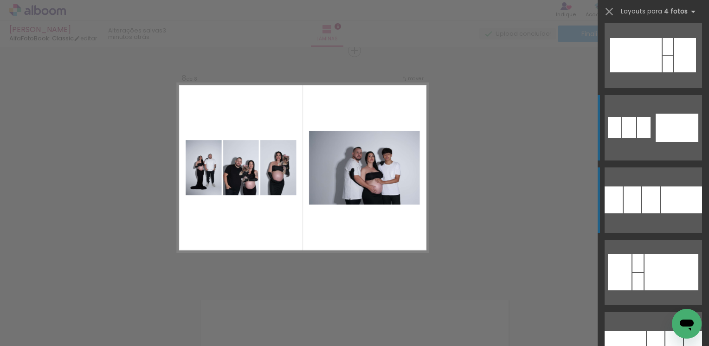
click at [631, 134] on div at bounding box center [629, 127] width 14 height 21
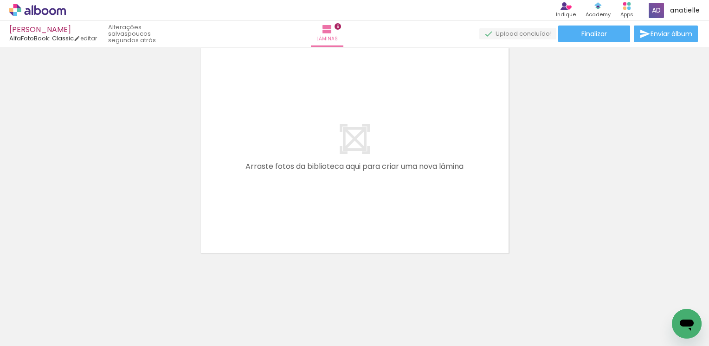
scroll to position [0, 100]
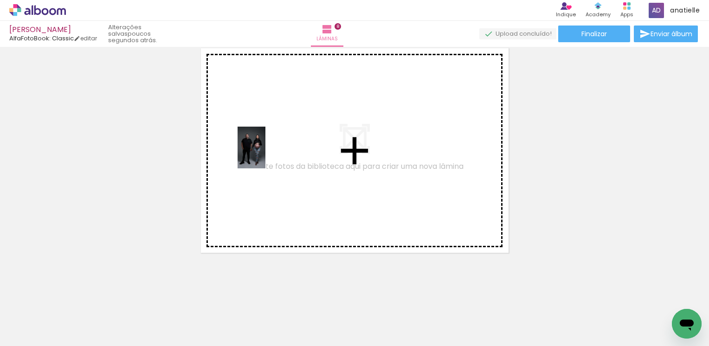
drag, startPoint x: 210, startPoint y: 329, endPoint x: 334, endPoint y: 244, distance: 150.5
click at [265, 155] on quentale-workspace at bounding box center [354, 173] width 709 height 346
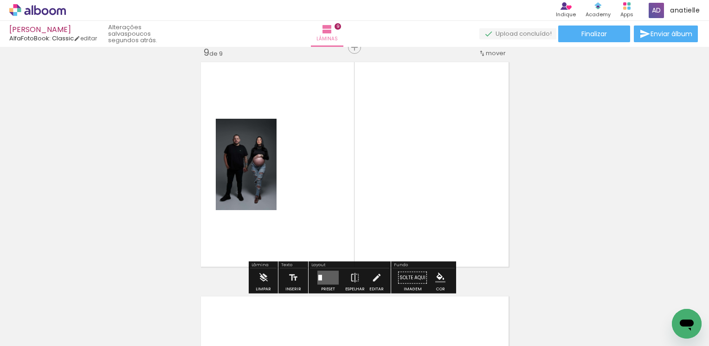
scroll to position [1887, 0]
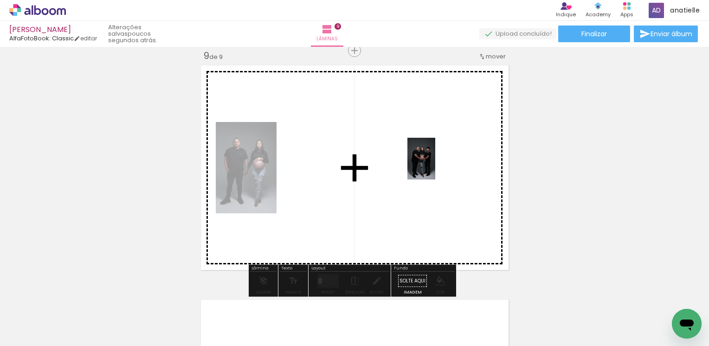
drag, startPoint x: 360, startPoint y: 320, endPoint x: 435, endPoint y: 166, distance: 171.7
click at [435, 166] on quentale-workspace at bounding box center [354, 173] width 709 height 346
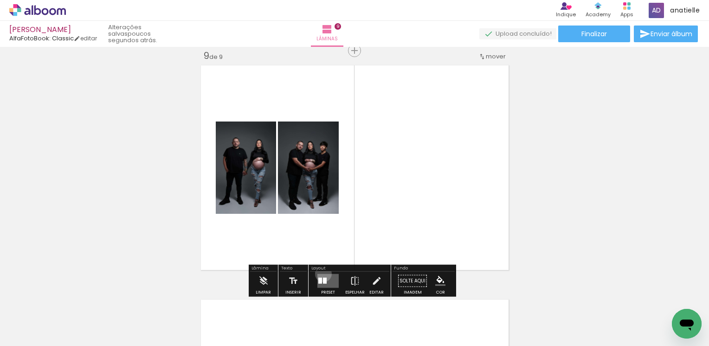
click at [321, 274] on quentale-layouter at bounding box center [327, 281] width 21 height 14
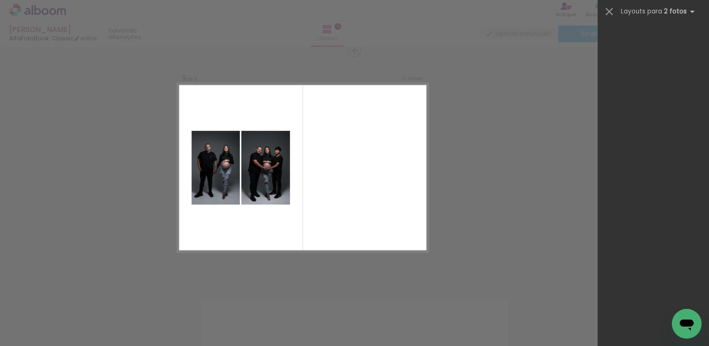
scroll to position [0, 0]
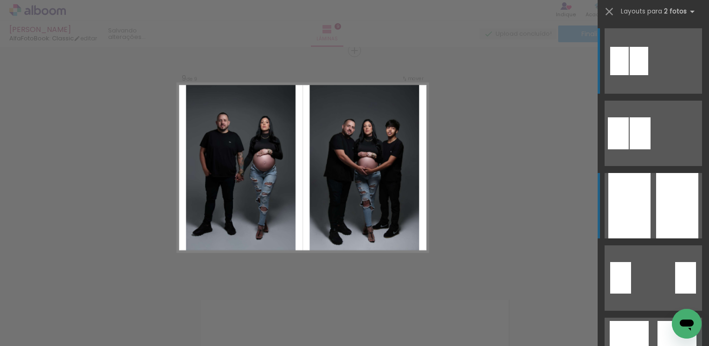
click at [645, 206] on div at bounding box center [629, 205] width 42 height 65
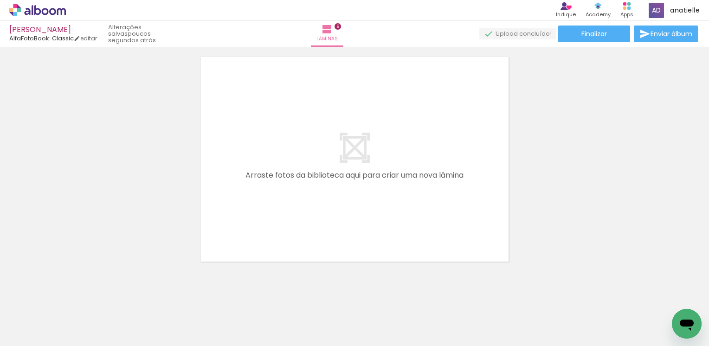
scroll to position [2138, 0]
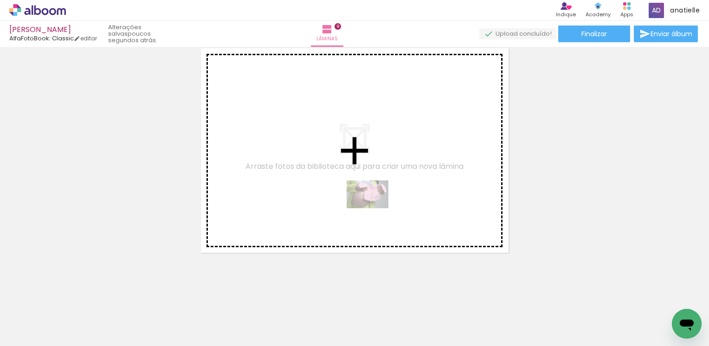
drag, startPoint x: 442, startPoint y: 326, endPoint x: 367, endPoint y: 205, distance: 142.6
click at [367, 205] on quentale-workspace at bounding box center [354, 173] width 709 height 346
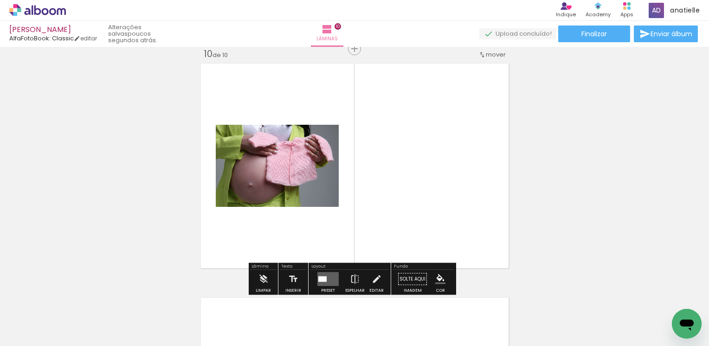
scroll to position [2121, 0]
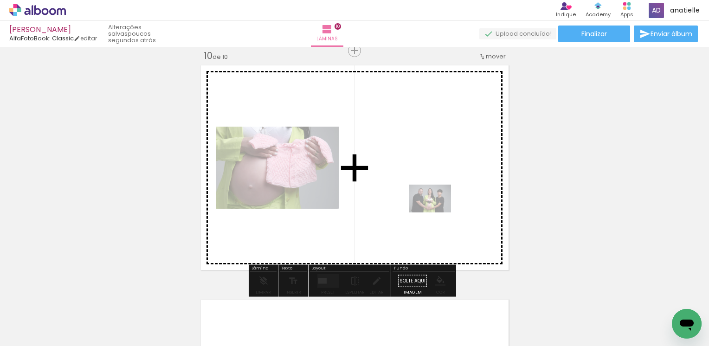
drag, startPoint x: 491, startPoint y: 324, endPoint x: 446, endPoint y: 191, distance: 140.6
click at [446, 191] on quentale-workspace at bounding box center [354, 173] width 709 height 346
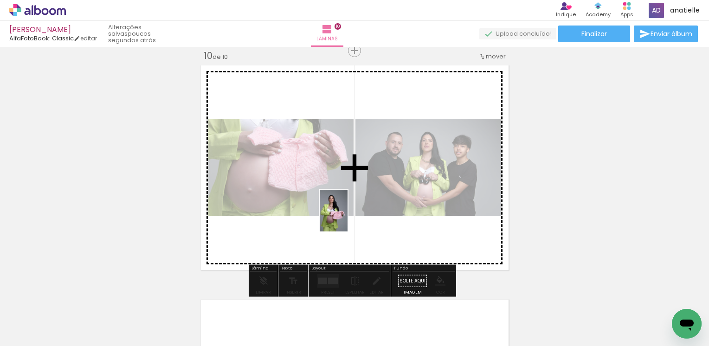
drag, startPoint x: 391, startPoint y: 320, endPoint x: 348, endPoint y: 218, distance: 111.5
click at [348, 218] on quentale-workspace at bounding box center [354, 173] width 709 height 346
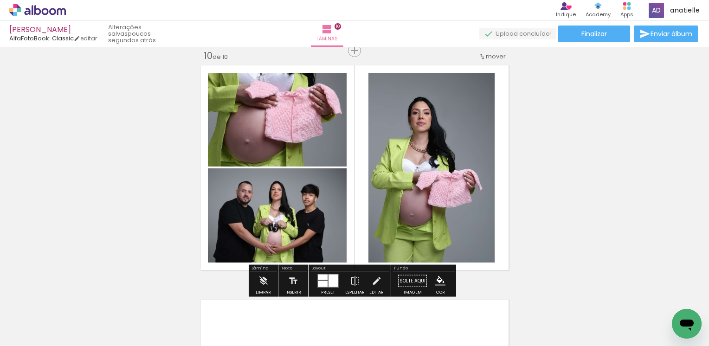
click at [0, 0] on slot "P&B" at bounding box center [0, 0] width 0 height 0
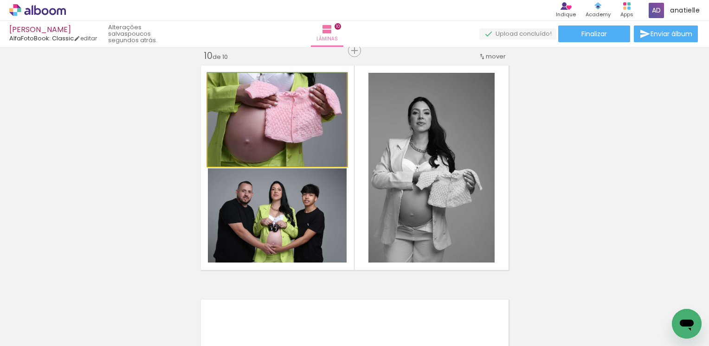
click at [293, 97] on quentale-photo at bounding box center [277, 120] width 139 height 94
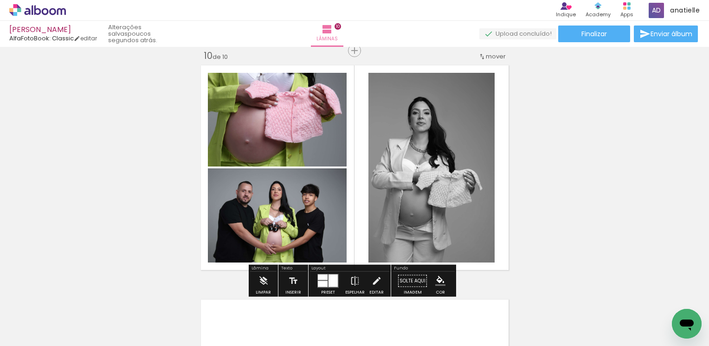
click at [0, 0] on slot "P&B" at bounding box center [0, 0] width 0 height 0
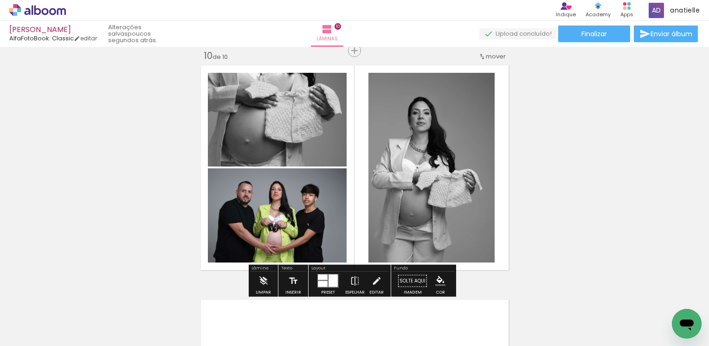
click at [277, 187] on quentale-photo at bounding box center [277, 215] width 139 height 94
click at [0, 0] on slot "P&B" at bounding box center [0, 0] width 0 height 0
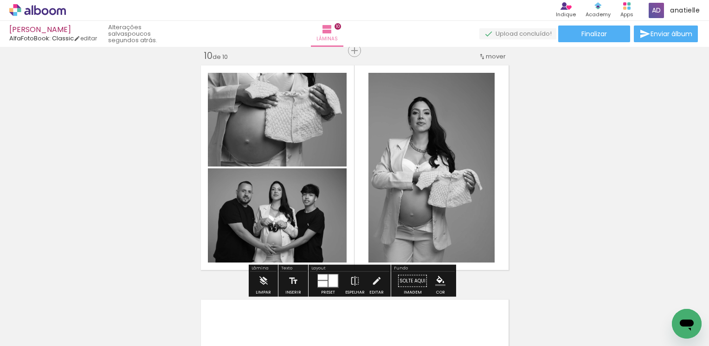
click at [329, 282] on div at bounding box center [333, 281] width 9 height 13
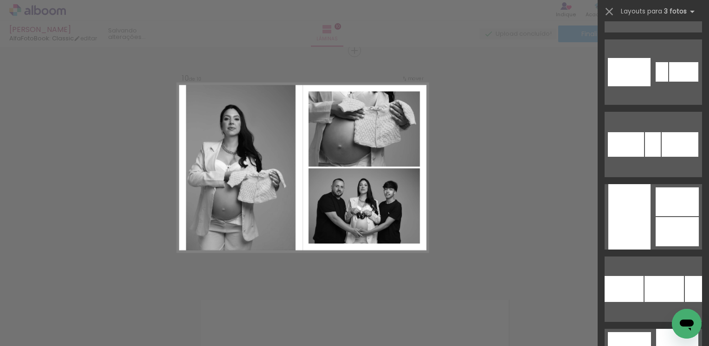
scroll to position [1485, 0]
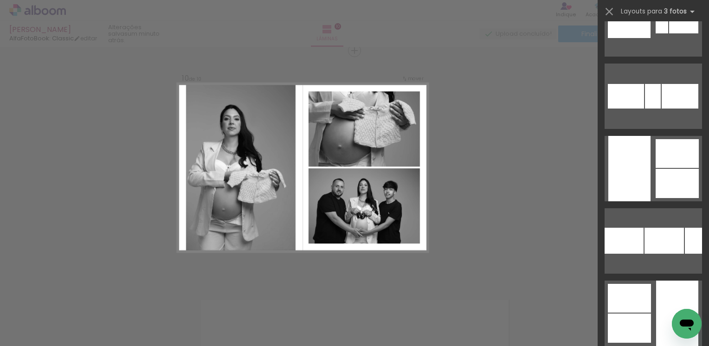
click at [652, 146] on quentale-layouter at bounding box center [653, 168] width 97 height 65
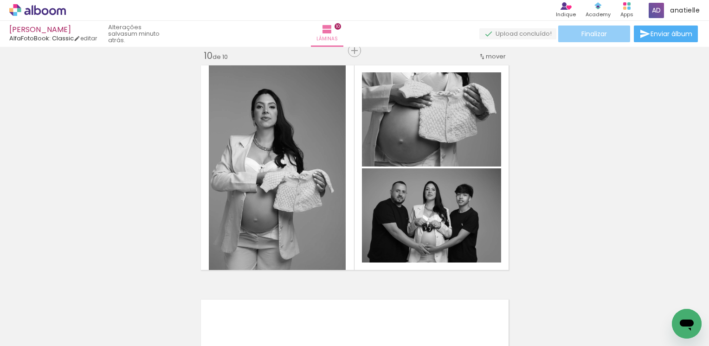
click at [601, 27] on paper-button "Finalizar" at bounding box center [594, 34] width 72 height 17
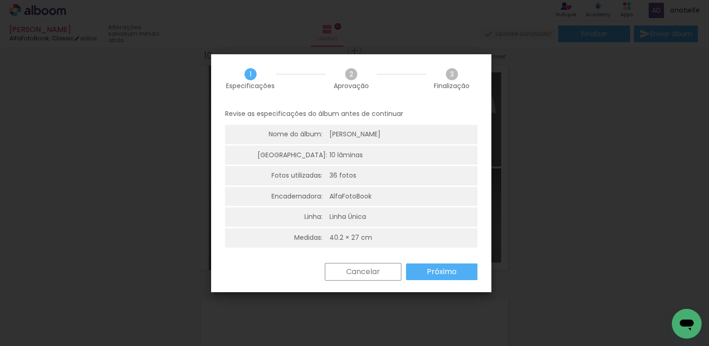
click at [0, 0] on slot "Próximo" at bounding box center [0, 0] width 0 height 0
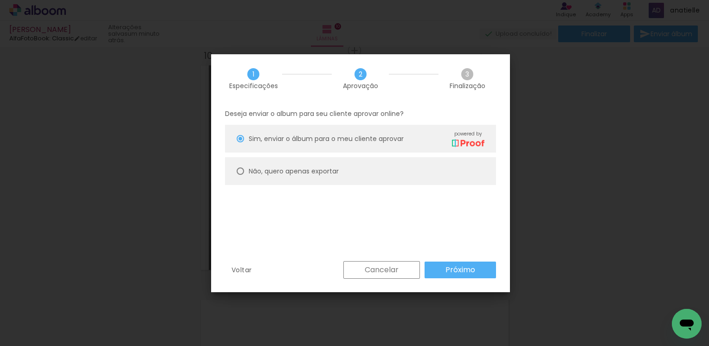
click at [0, 0] on slot "Não, quero apenas exportar" at bounding box center [0, 0] width 0 height 0
type paper-radio-button "on"
click at [438, 268] on paper-button "Próximo" at bounding box center [460, 270] width 71 height 17
type input "Alta, 300 DPI"
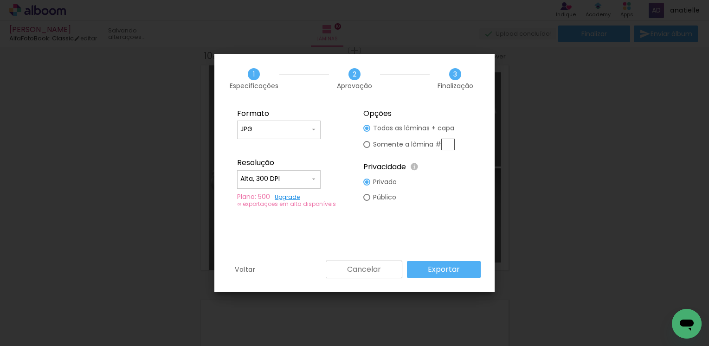
click at [308, 129] on input "JPG" at bounding box center [275, 129] width 70 height 9
click at [302, 128] on paper-item "JPG" at bounding box center [279, 128] width 84 height 19
click at [302, 180] on input "Alta, 300 DPI" at bounding box center [275, 179] width 70 height 9
click at [302, 180] on paper-item "Alta, 300 DPI" at bounding box center [279, 177] width 84 height 19
click at [0, 0] on slot "Exportar" at bounding box center [0, 0] width 0 height 0
